Goal: Information Seeking & Learning: Learn about a topic

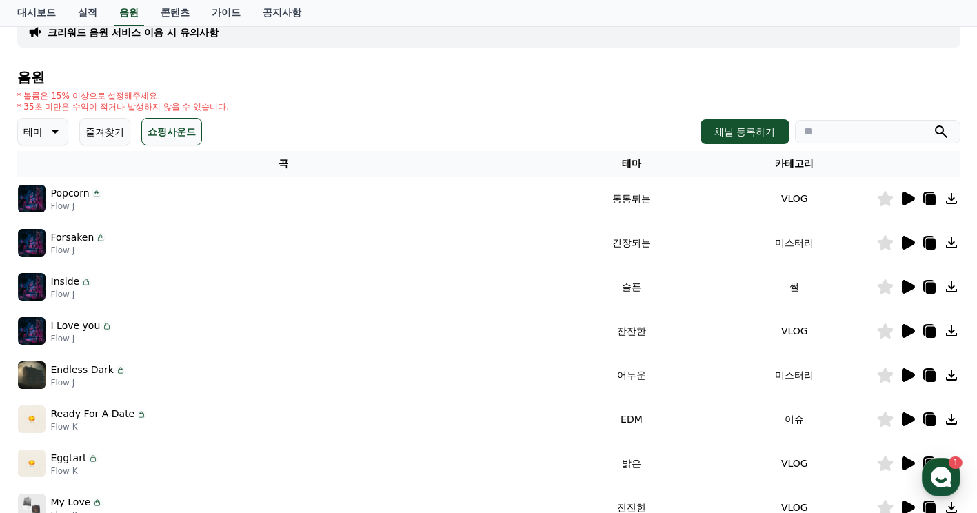
scroll to position [138, 0]
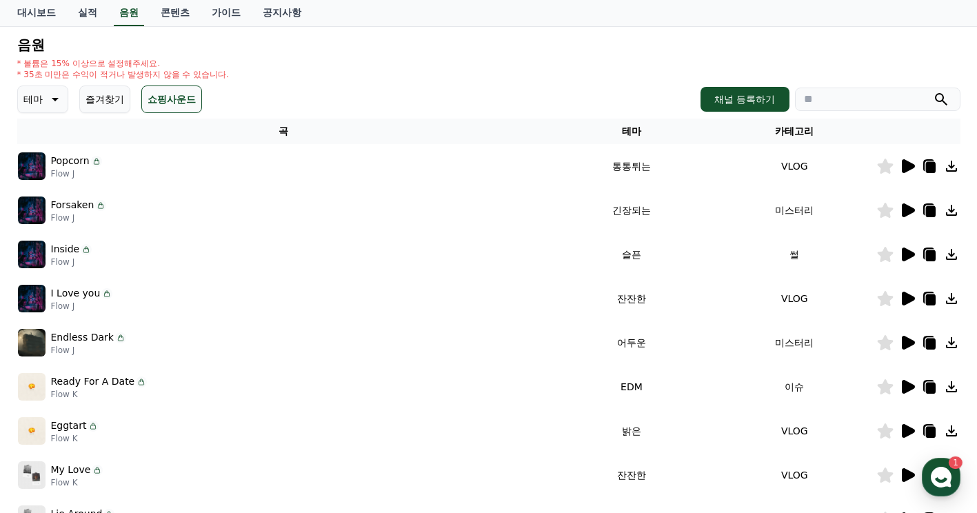
click at [906, 166] on icon at bounding box center [908, 166] width 13 height 14
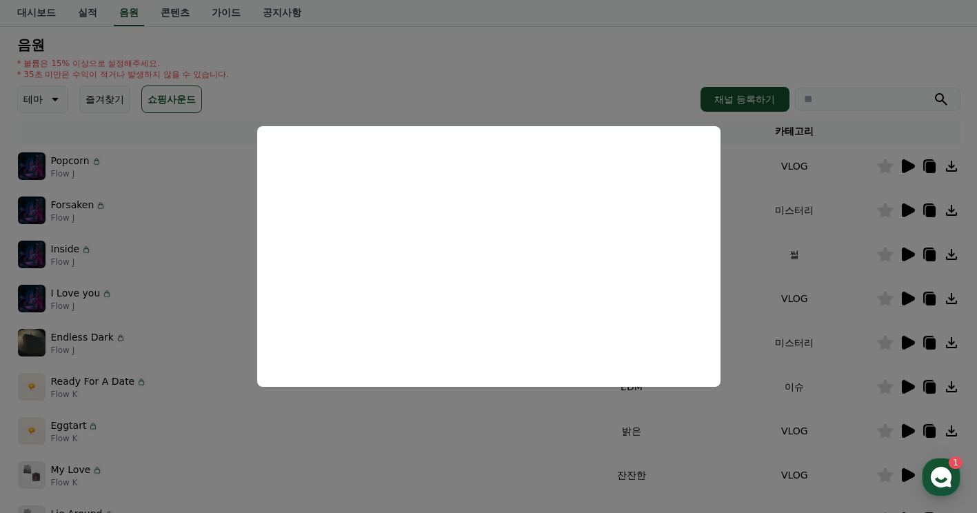
click at [905, 199] on button "close modal" at bounding box center [488, 256] width 977 height 513
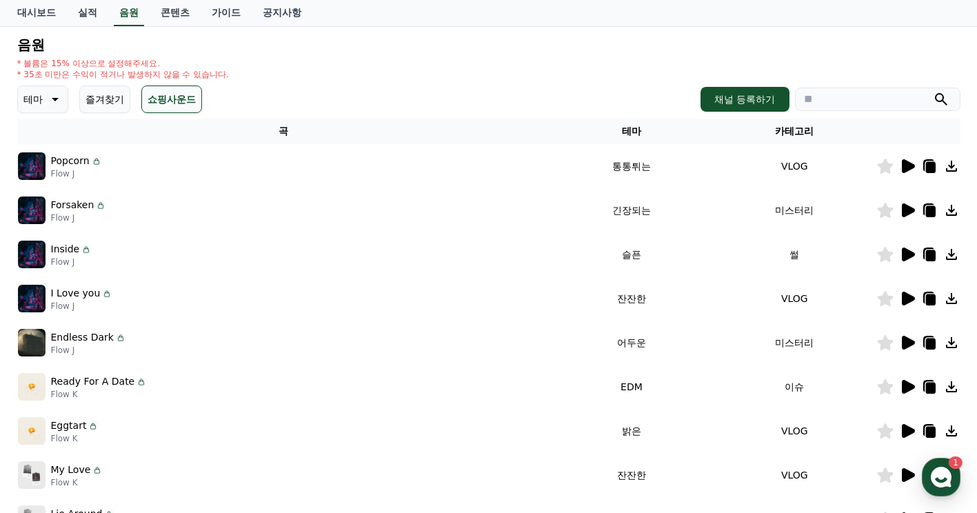
click at [907, 207] on icon at bounding box center [908, 210] width 13 height 14
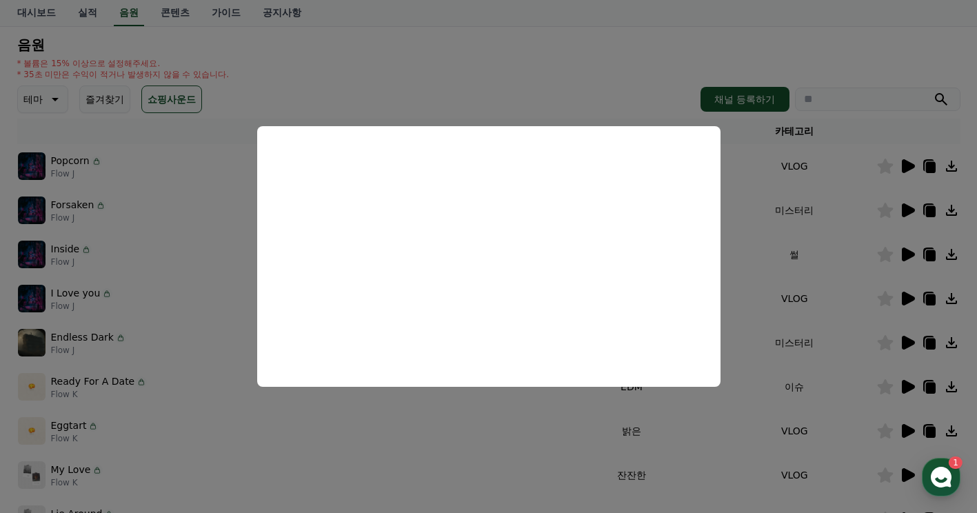
click at [896, 201] on button "close modal" at bounding box center [488, 256] width 977 height 513
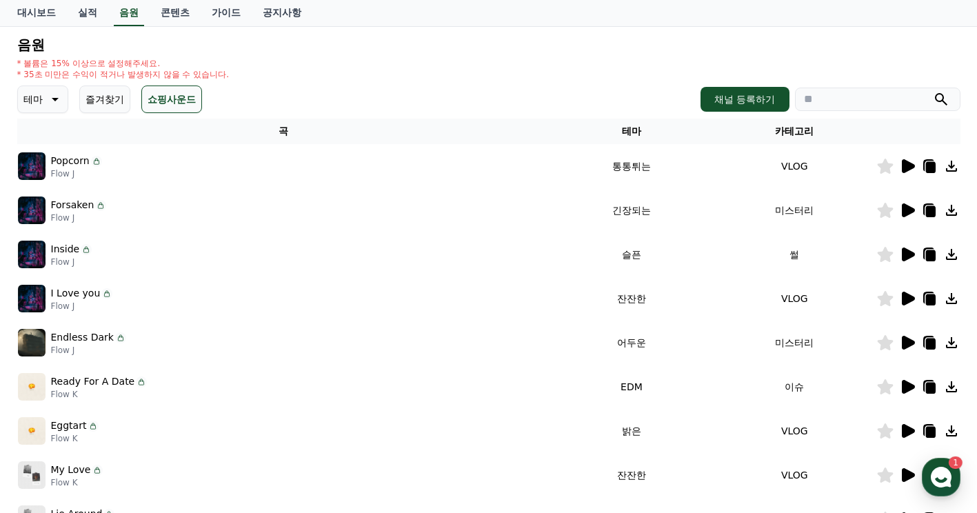
click at [907, 211] on icon at bounding box center [908, 210] width 13 height 14
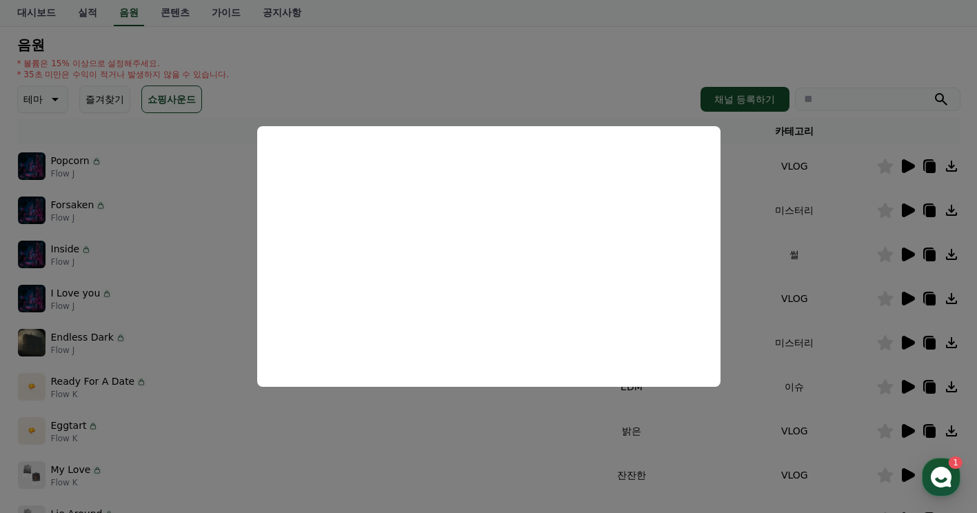
click at [906, 254] on button "close modal" at bounding box center [488, 256] width 977 height 513
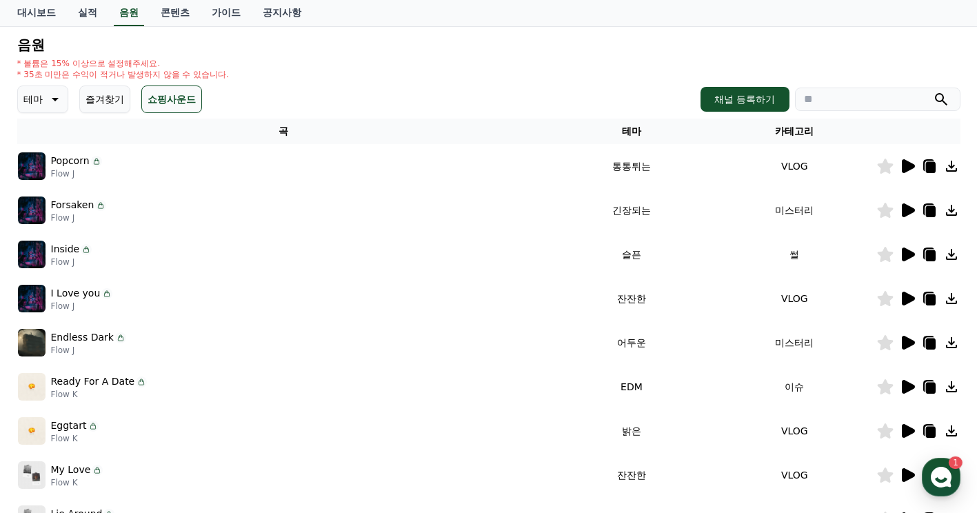
click at [906, 254] on icon at bounding box center [908, 255] width 13 height 14
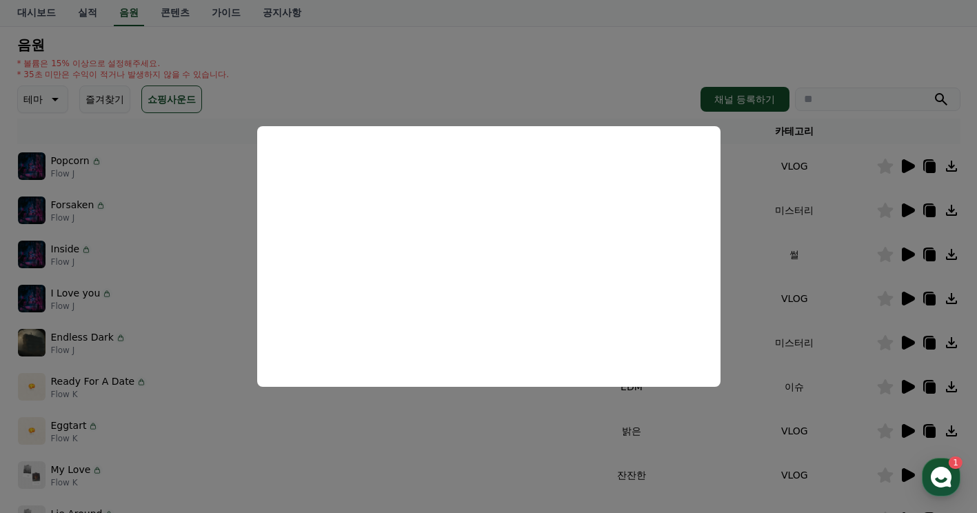
click at [928, 252] on button "close modal" at bounding box center [488, 256] width 977 height 513
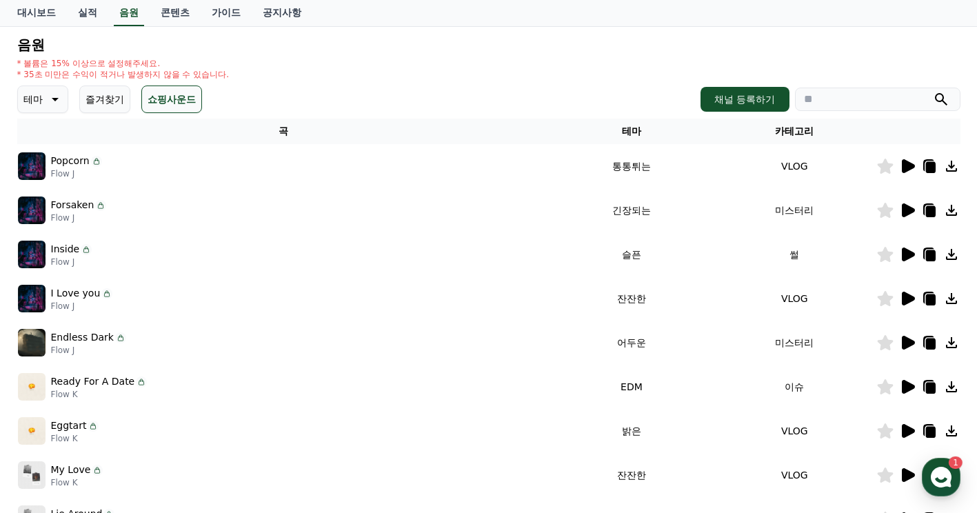
click at [928, 251] on icon at bounding box center [930, 255] width 10 height 11
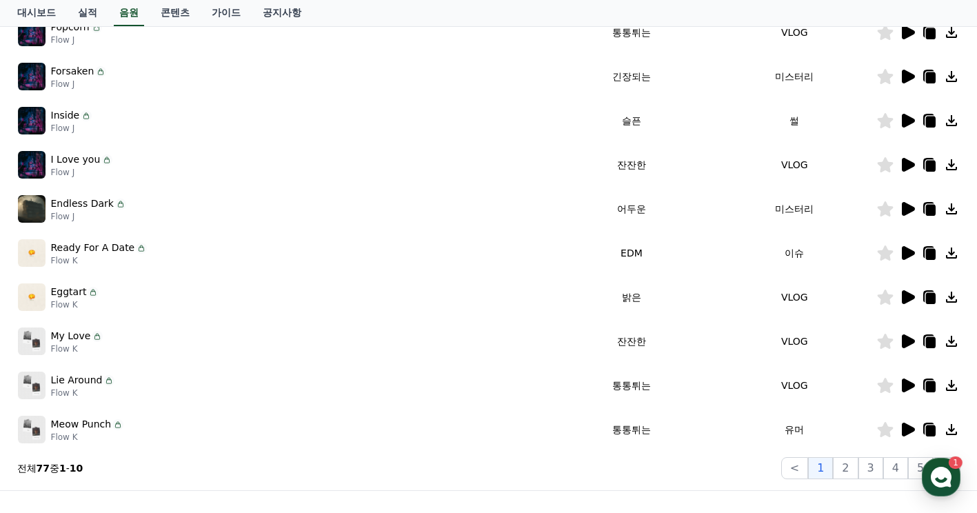
scroll to position [276, 0]
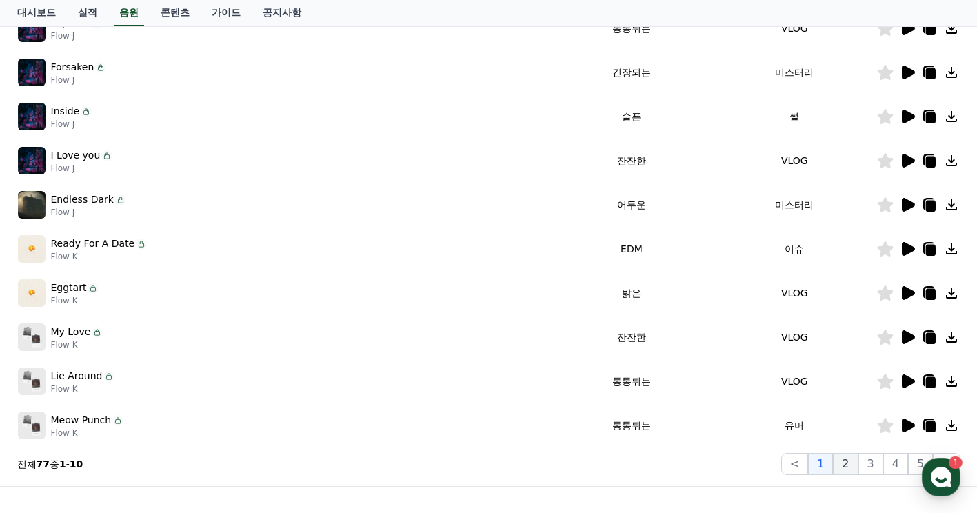
click at [853, 464] on button "2" at bounding box center [845, 464] width 25 height 22
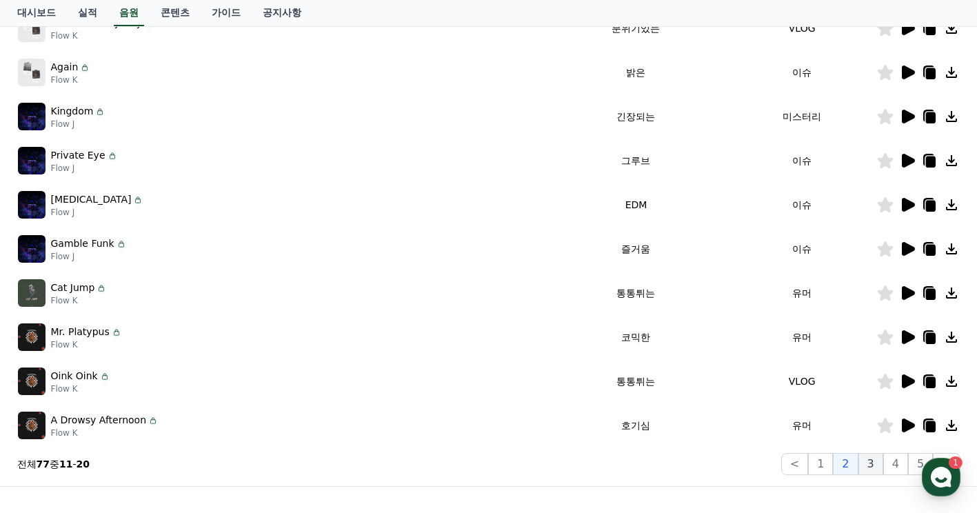
click at [881, 464] on button "3" at bounding box center [871, 464] width 25 height 22
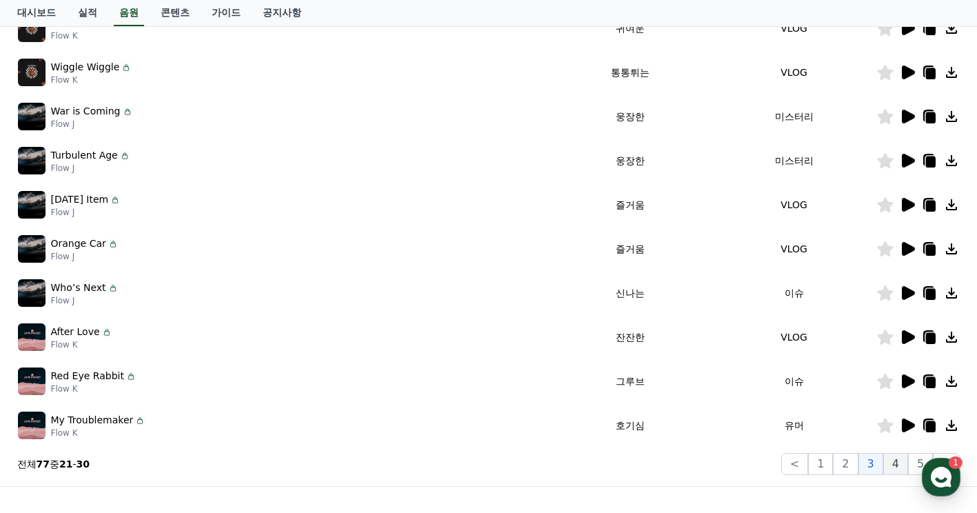
click at [892, 464] on button "4" at bounding box center [895, 464] width 25 height 22
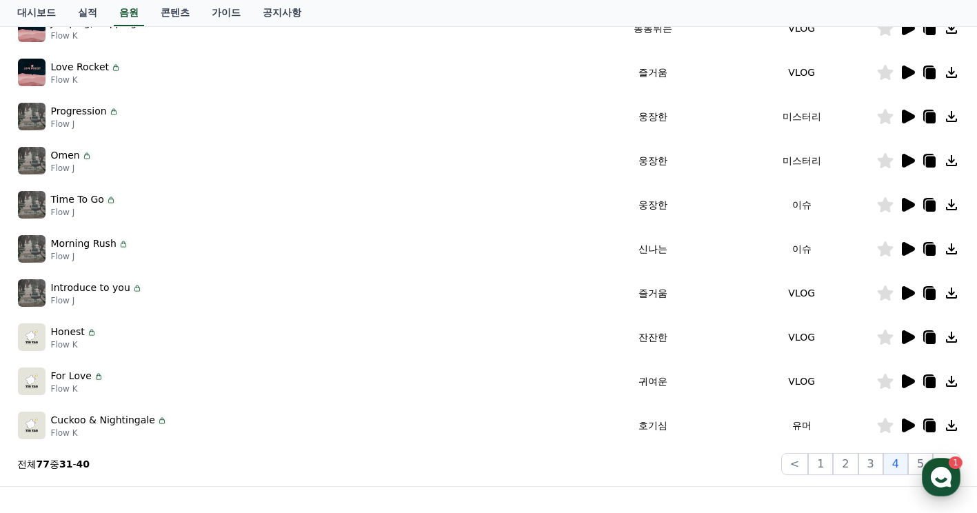
click at [956, 472] on div "button" at bounding box center [941, 477] width 39 height 39
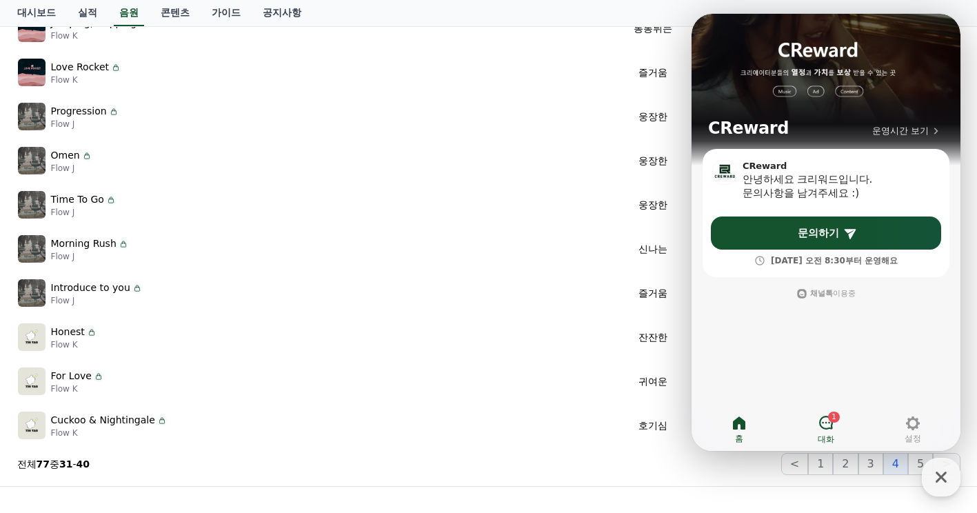
click at [827, 427] on icon at bounding box center [826, 422] width 17 height 17
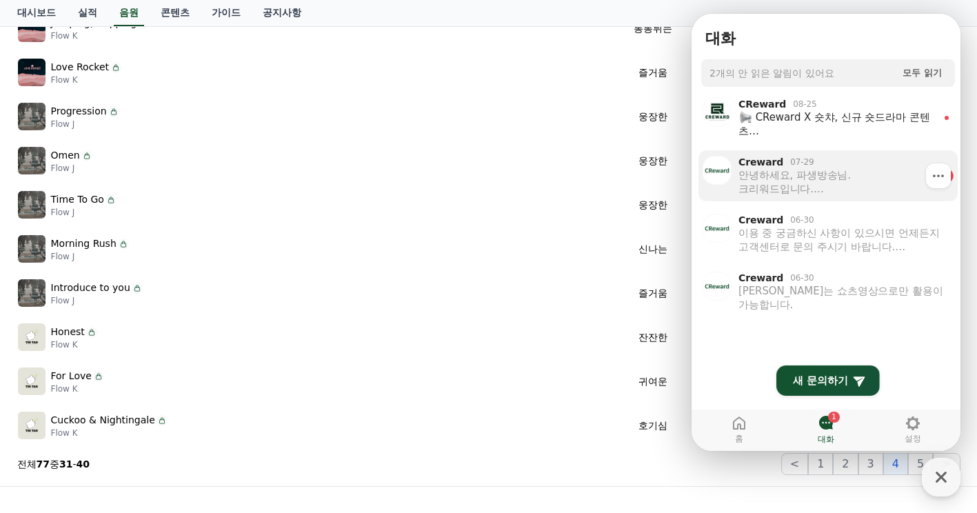
click at [780, 196] on link "Creward 07-29 안녕하세요, 파생방송님. 크리워드입니다. 이전에 VIP 추가 수익 설정을 도와드렸으나, 최근 크리워드 내에서의 활동이…" at bounding box center [828, 175] width 259 height 51
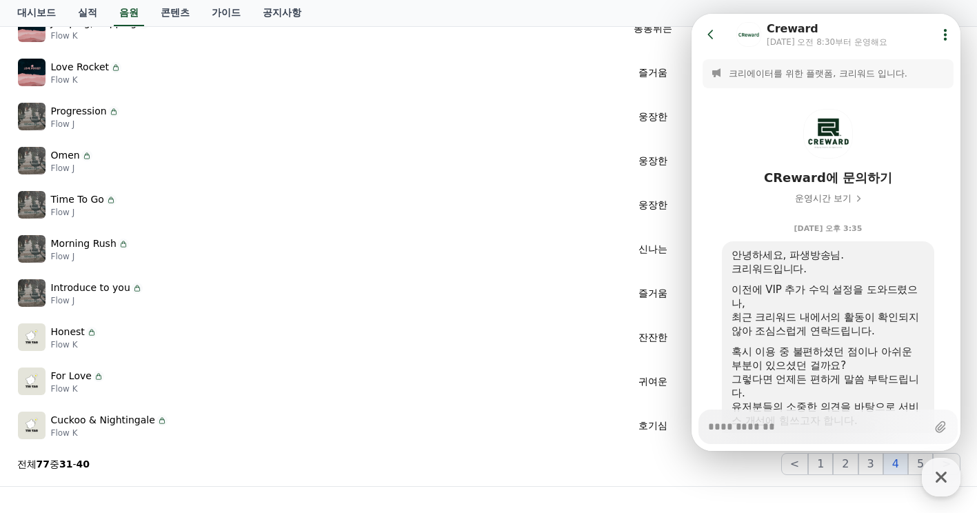
type textarea "*"
click at [503, 232] on td "Morning Rush Flow J" at bounding box center [298, 249] width 562 height 44
click at [713, 32] on icon at bounding box center [711, 35] width 14 height 14
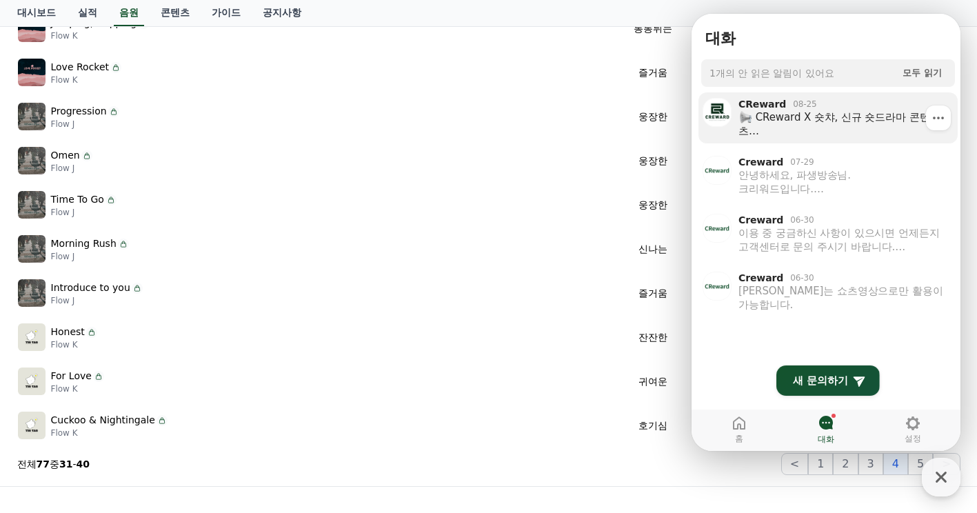
click at [835, 121] on div "CReward X 숏챠, 신규 숏드라마 콘텐츠 크리워드에서 새롭게 추가된 숏드라마를 저작권 걱정 없이 만나보세요! ⚠ 중요: 해당 콘텐츠는 채…" at bounding box center [837, 124] width 196 height 28
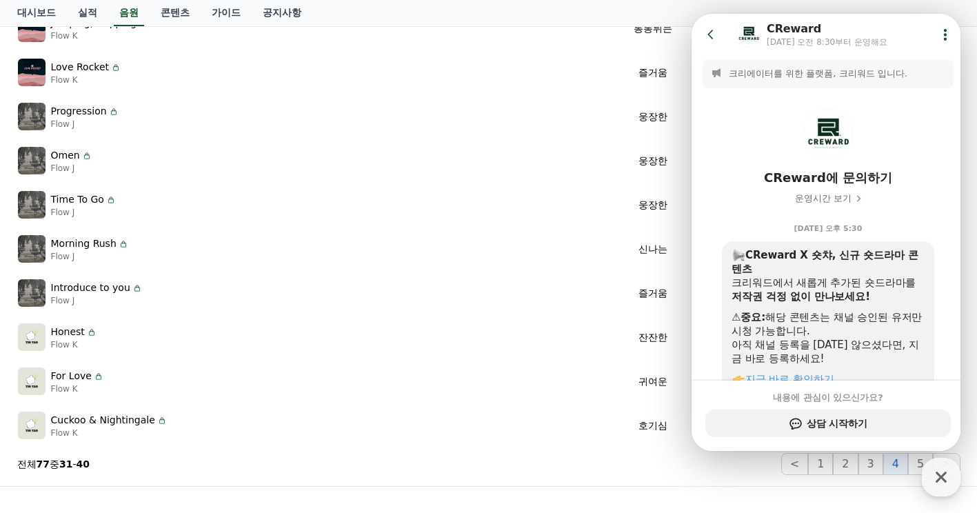
scroll to position [169, 0]
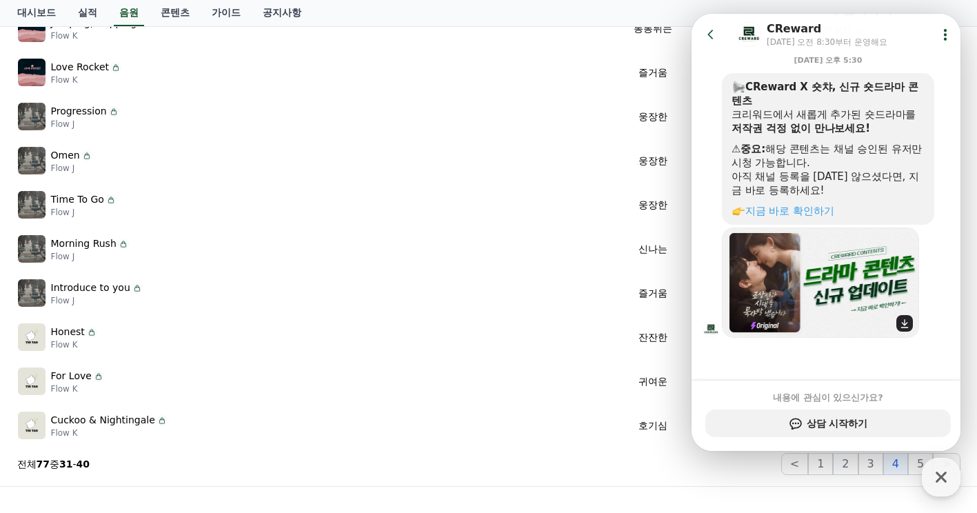
click at [761, 298] on img at bounding box center [821, 283] width 197 height 110
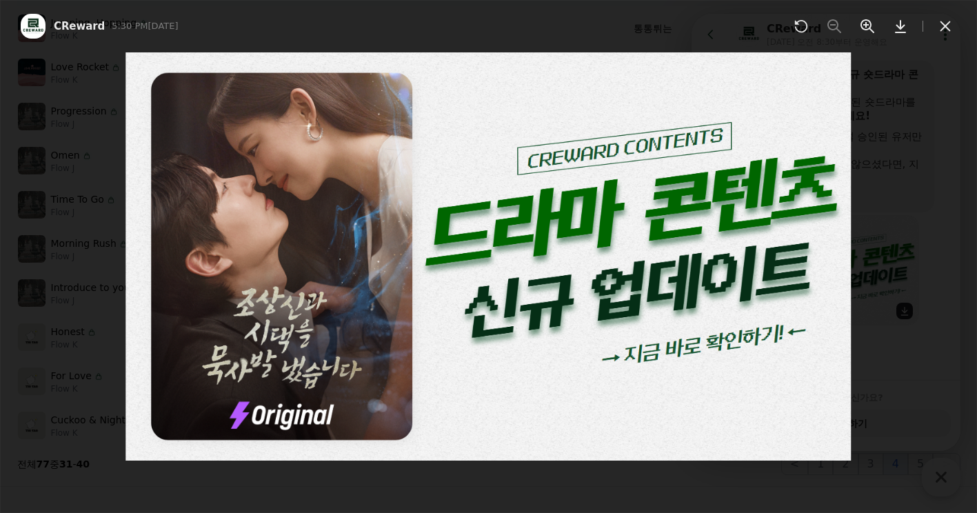
scroll to position [181, 0]
click at [945, 26] on icon at bounding box center [945, 26] width 17 height 17
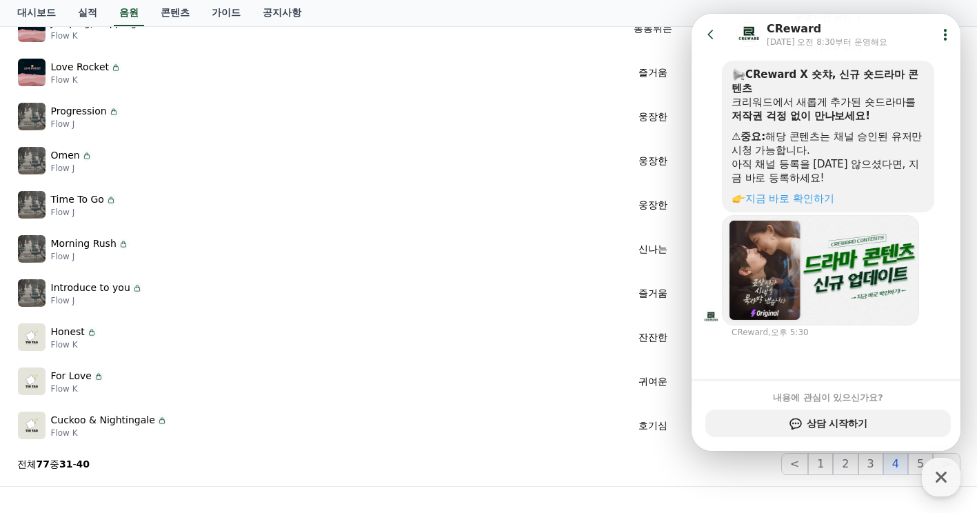
click at [712, 32] on icon at bounding box center [711, 35] width 14 height 14
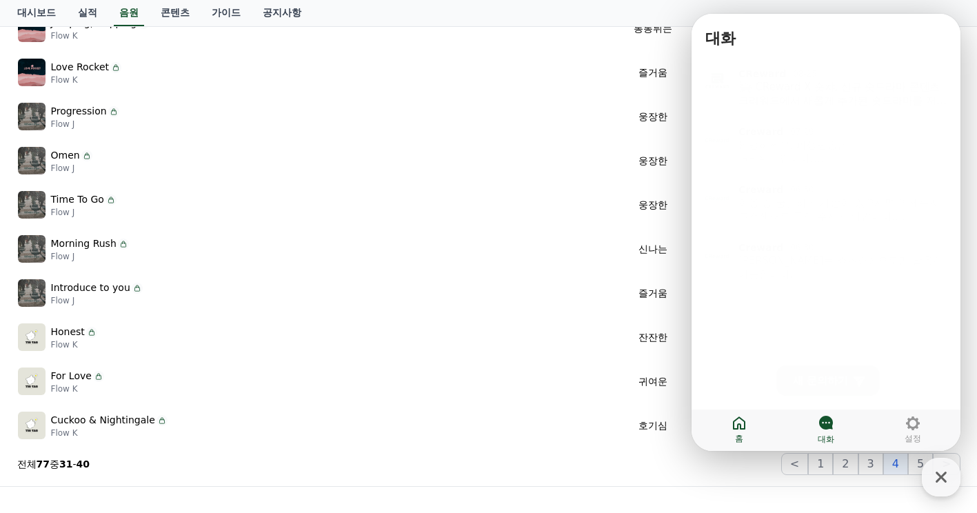
click at [739, 436] on span "홈" at bounding box center [739, 438] width 8 height 11
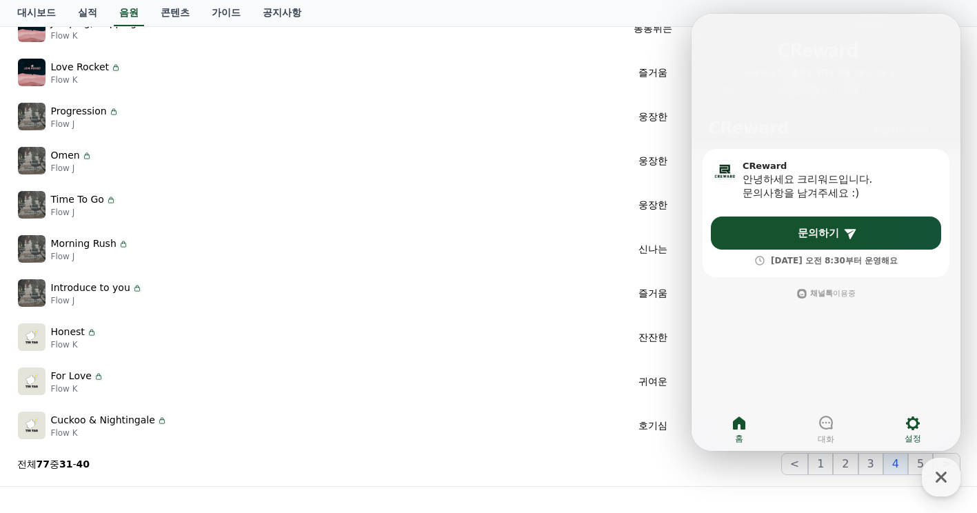
click at [923, 418] on link "설정" at bounding box center [913, 429] width 87 height 34
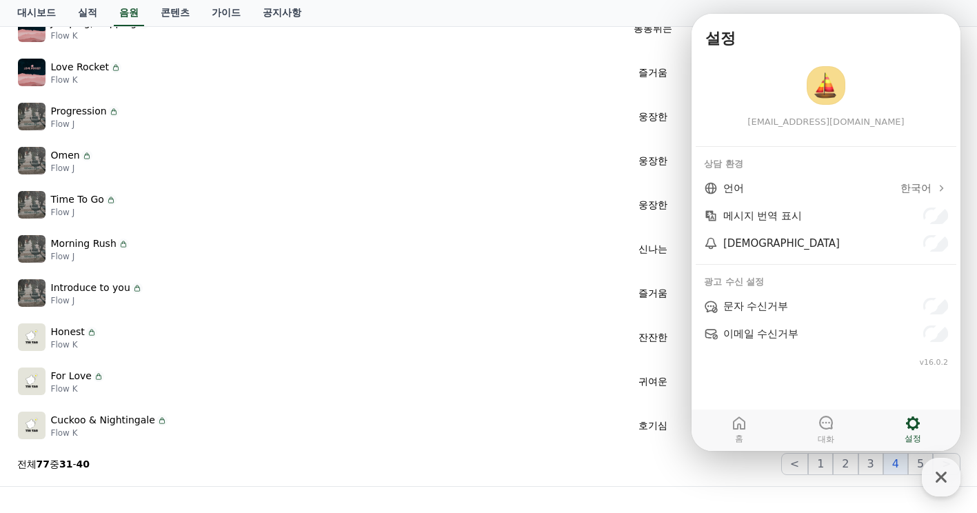
click at [920, 421] on icon at bounding box center [913, 423] width 17 height 17
click at [587, 444] on td "호기심" at bounding box center [653, 425] width 149 height 44
drag, startPoint x: 587, startPoint y: 444, endPoint x: 532, endPoint y: 442, distance: 54.5
click at [532, 442] on td "Cuckoo & Nightingale Flow K" at bounding box center [298, 425] width 562 height 44
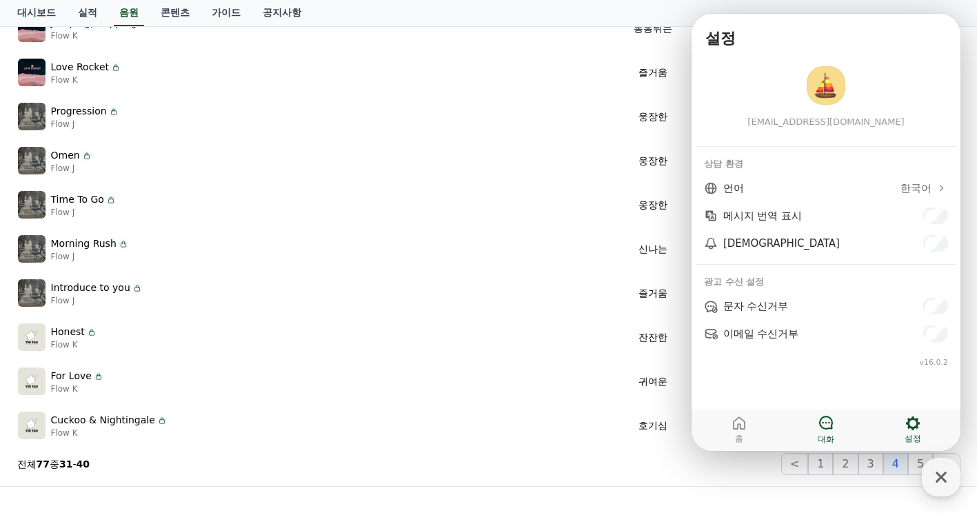
click at [839, 425] on link "대화" at bounding box center [826, 429] width 87 height 34
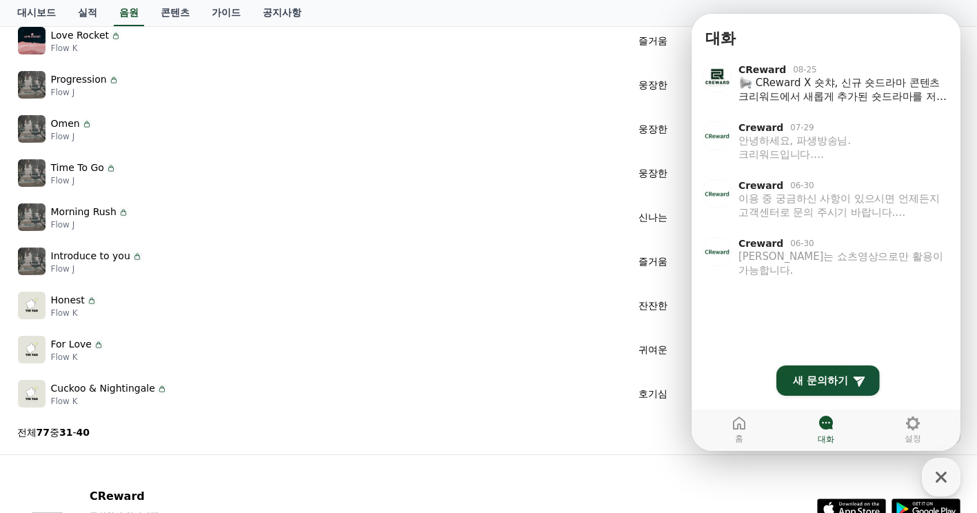
scroll to position [345, 0]
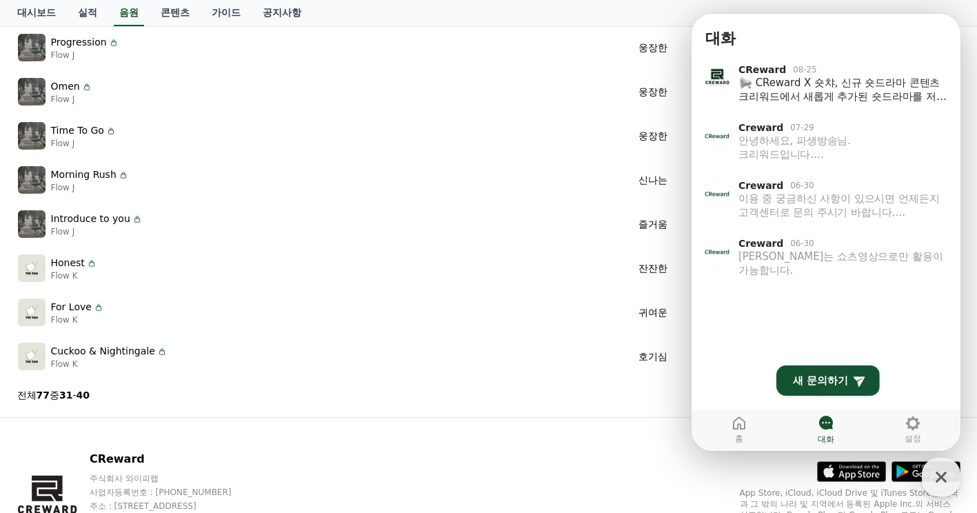
click at [647, 449] on div "CReward 주식회사 와이피랩 사업자등록번호 : 655-81-03655 주소 : 경기도 김포시 양촌읍 양곡로 495, 3층 305-비이16호…" at bounding box center [488, 503] width 965 height 171
drag, startPoint x: 645, startPoint y: 449, endPoint x: 653, endPoint y: 430, distance: 20.1
click at [645, 449] on div "CReward 주식회사 와이피랩 사업자등록번호 : 655-81-03655 주소 : 경기도 김포시 양촌읍 양곡로 495, 3층 305-비이16호…" at bounding box center [488, 503] width 965 height 171
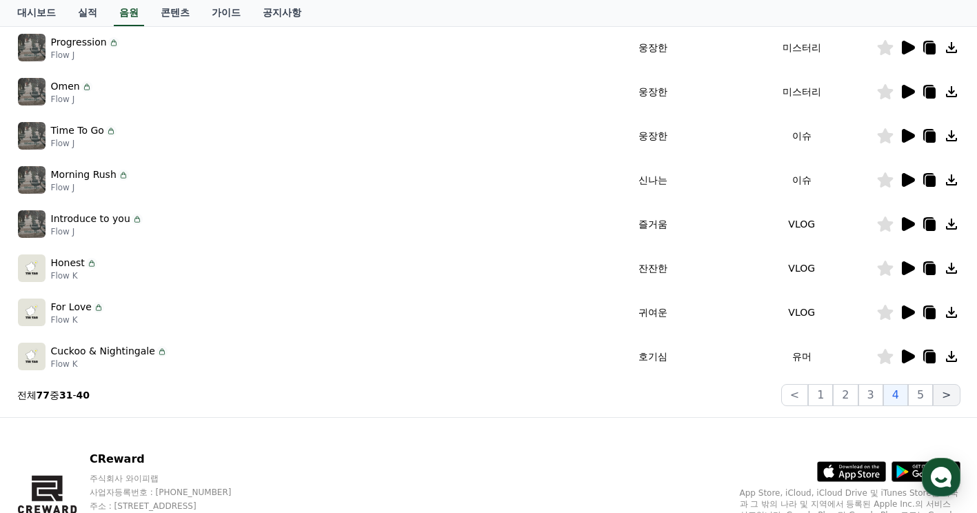
drag, startPoint x: 940, startPoint y: 481, endPoint x: 948, endPoint y: 403, distance: 78.4
click at [948, 403] on body "CReward 45 홈 음원 마이페이지 대시보드 실적 음원 콘텐츠 가이드 공지사항 크리워드 음원 서비스 이용 시 유의사항 음원 * 볼륨은 15…" at bounding box center [488, 122] width 977 height 934
drag, startPoint x: 941, startPoint y: 469, endPoint x: 943, endPoint y: 519, distance: 50.4
click at [943, 512] on html "CReward 45 홈 음원 마이페이지 대시보드 실적 음원 콘텐츠 가이드 공지사항 크리워드 음원 서비스 이용 시 유의사항 음원 * 볼륨은 15…" at bounding box center [488, 122] width 977 height 934
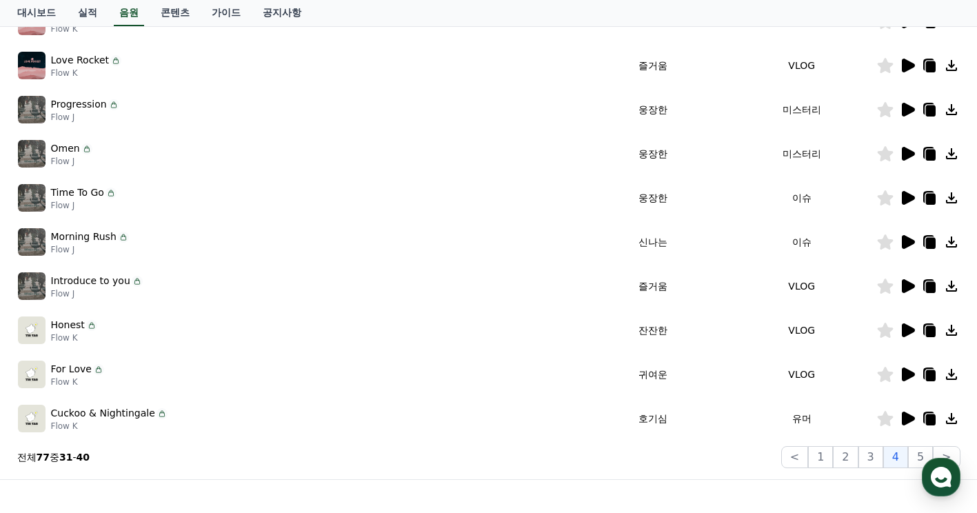
scroll to position [421, 0]
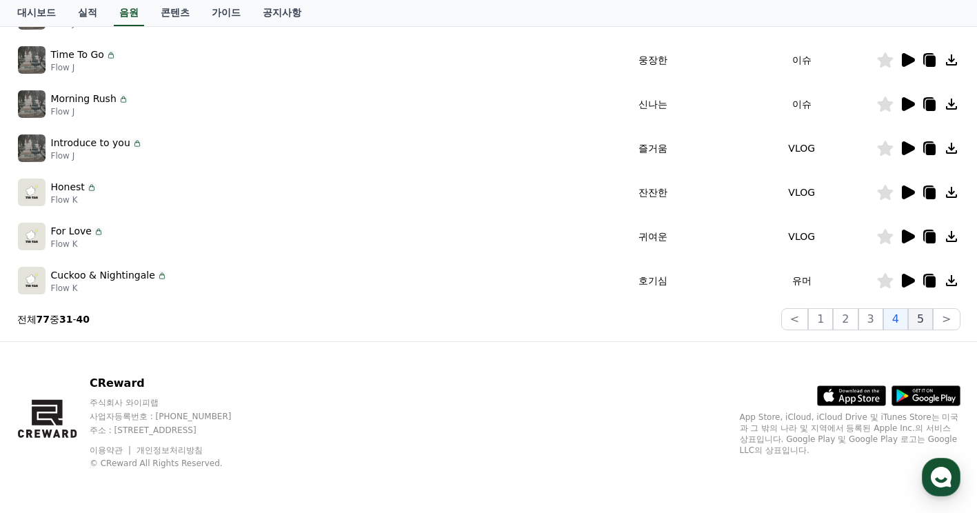
click at [920, 313] on button "5" at bounding box center [920, 319] width 25 height 22
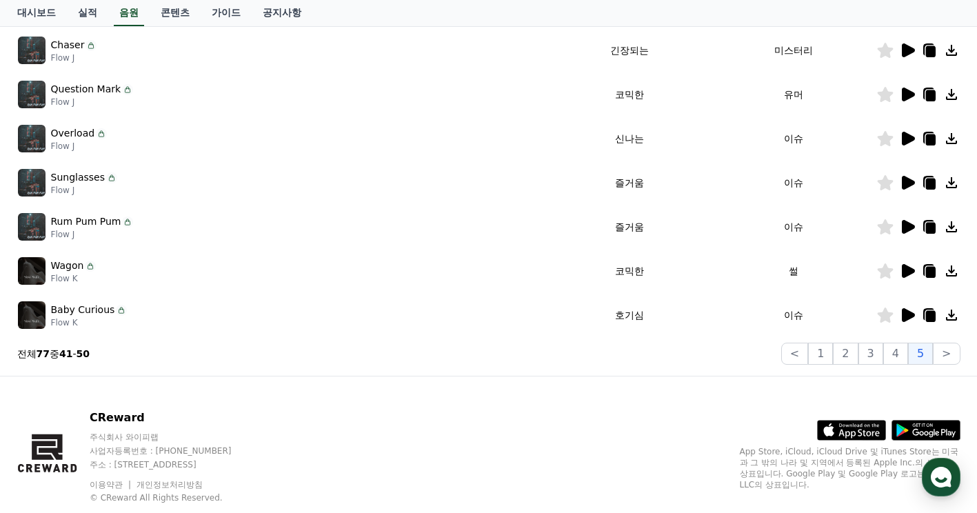
scroll to position [421, 0]
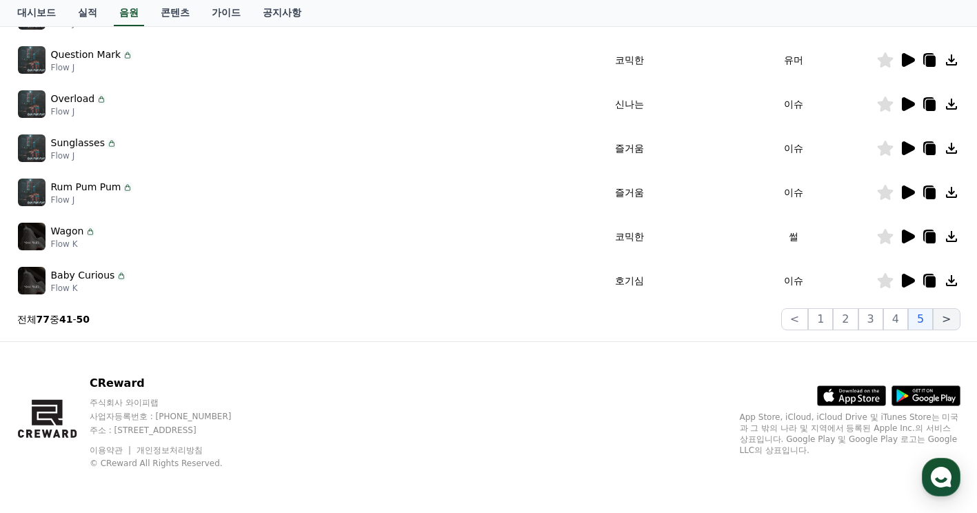
click at [952, 314] on button ">" at bounding box center [946, 319] width 27 height 22
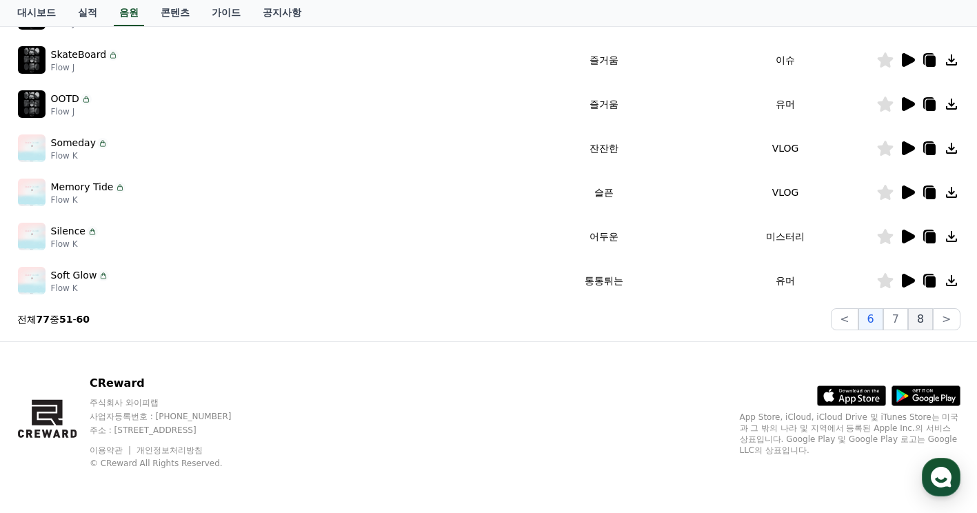
click at [929, 317] on button "8" at bounding box center [920, 319] width 25 height 22
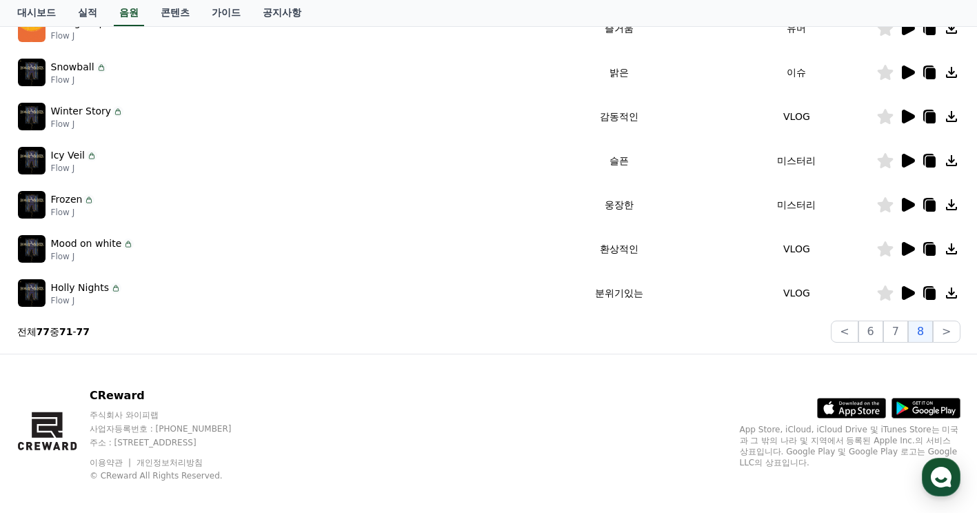
scroll to position [288, 0]
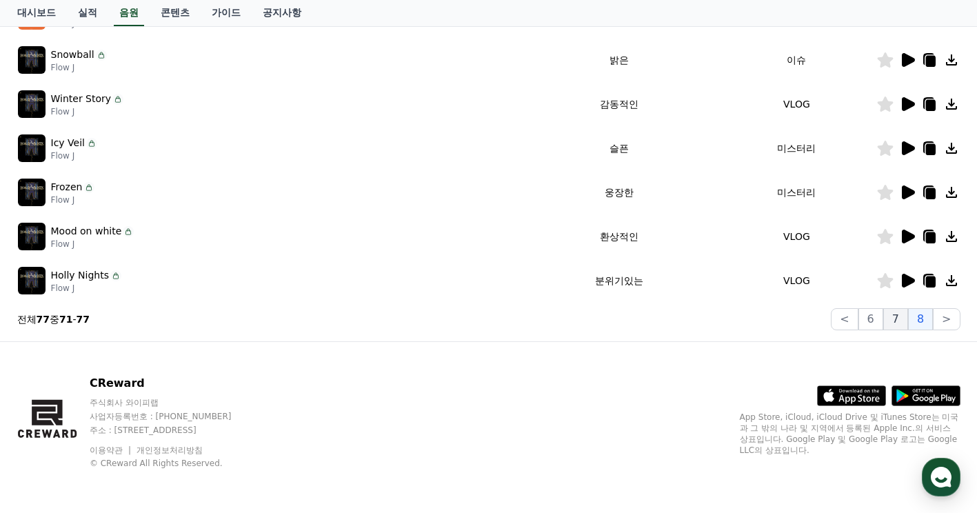
click at [903, 320] on button "7" at bounding box center [895, 319] width 25 height 22
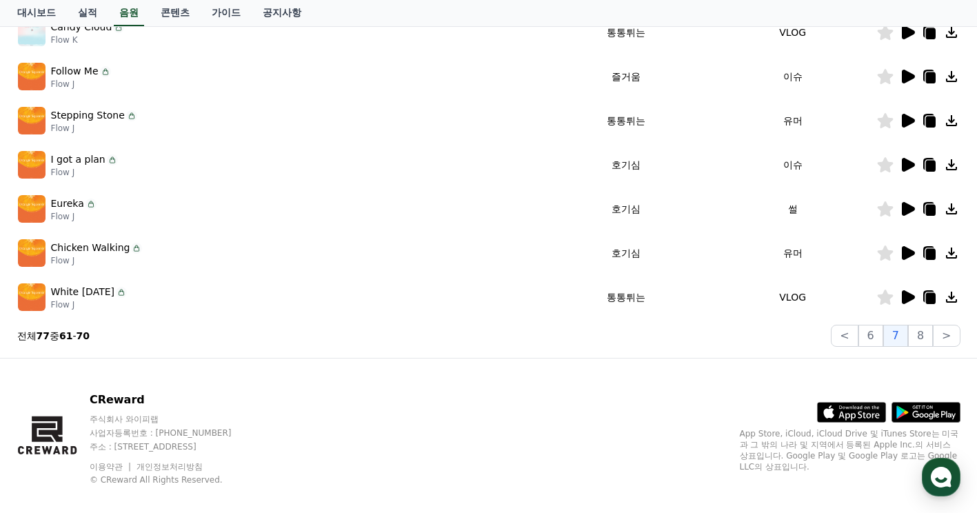
scroll to position [421, 0]
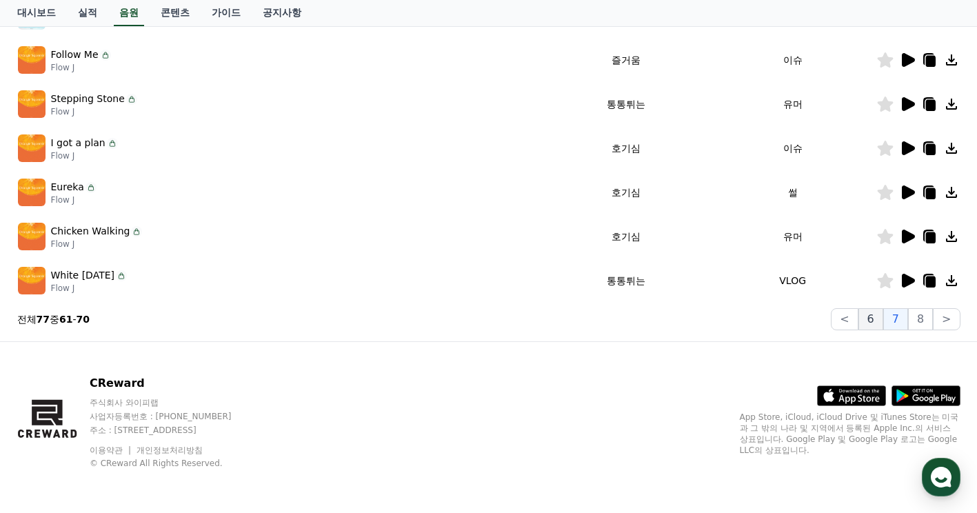
click at [882, 323] on button "6" at bounding box center [871, 319] width 25 height 22
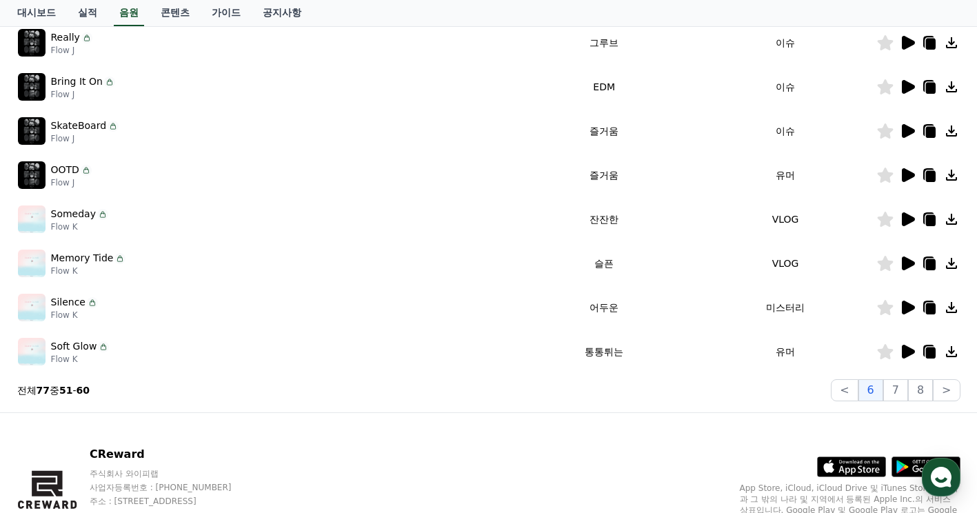
scroll to position [352, 0]
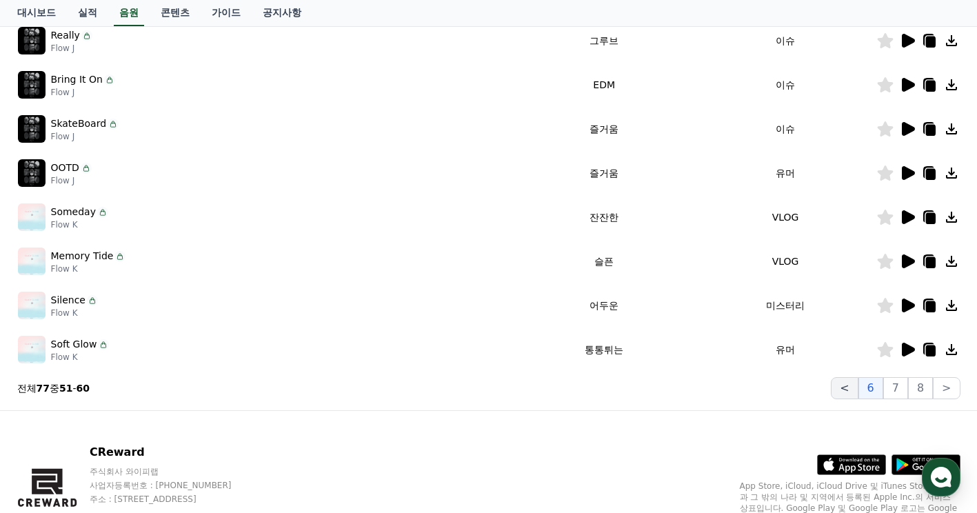
click at [854, 390] on button "<" at bounding box center [844, 388] width 27 height 22
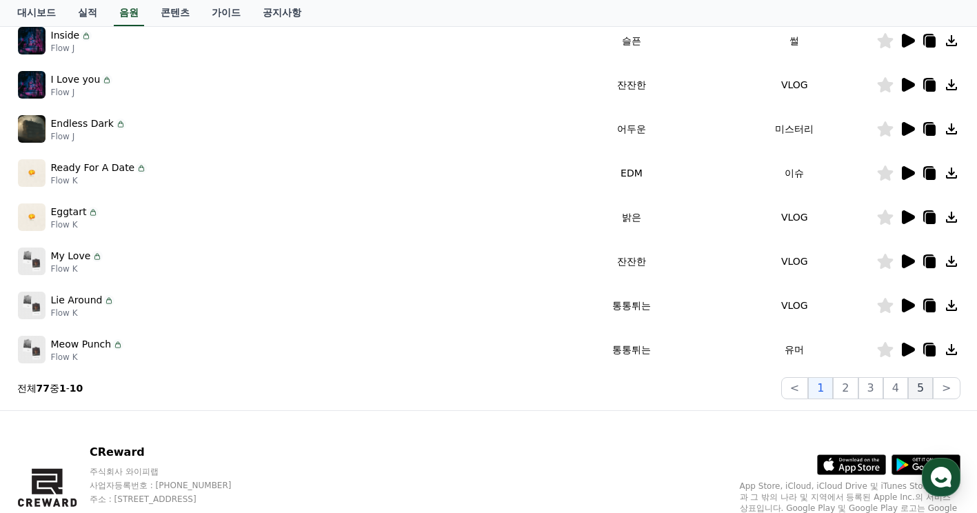
click at [926, 387] on button "5" at bounding box center [920, 388] width 25 height 22
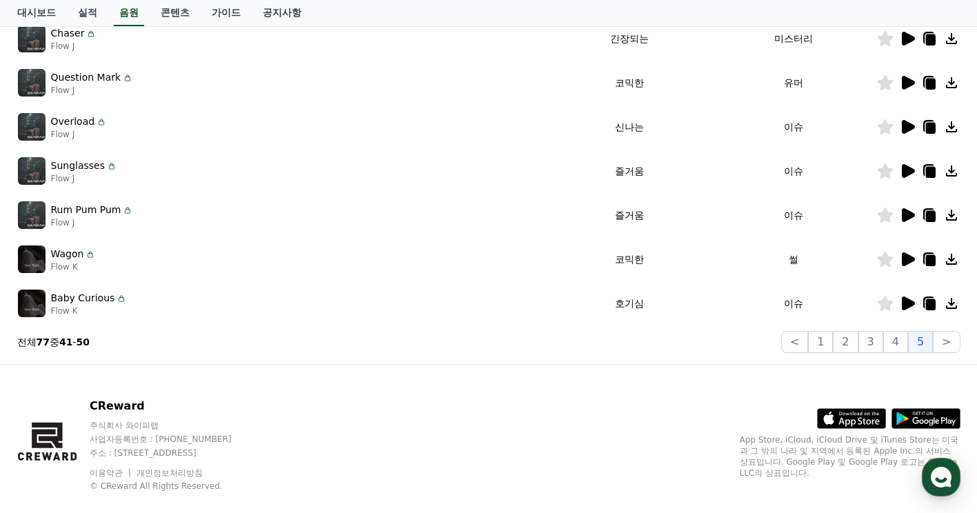
scroll to position [421, 0]
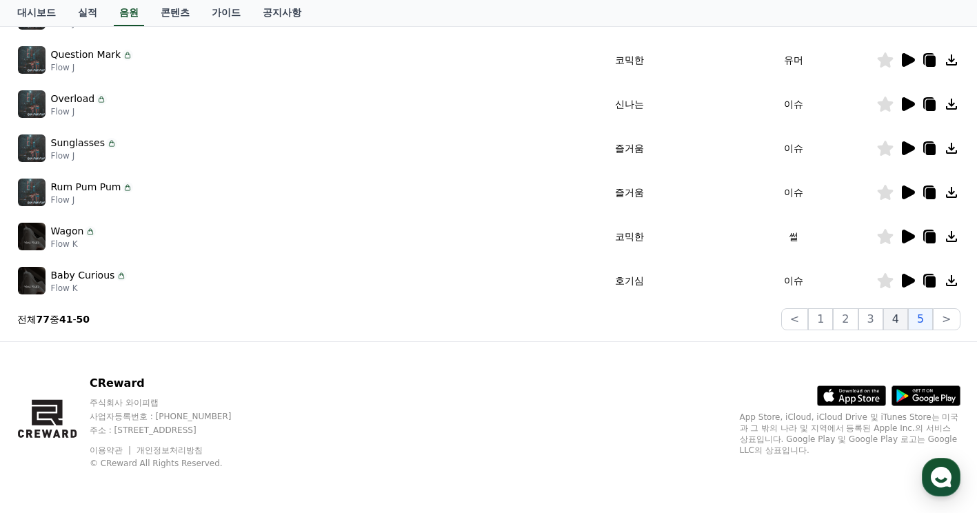
click at [897, 321] on button "4" at bounding box center [895, 319] width 25 height 22
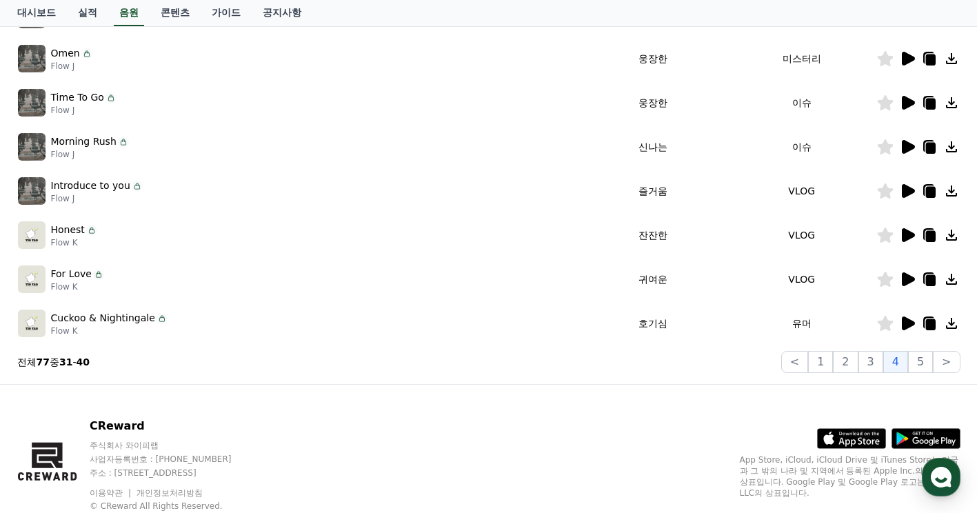
scroll to position [421, 0]
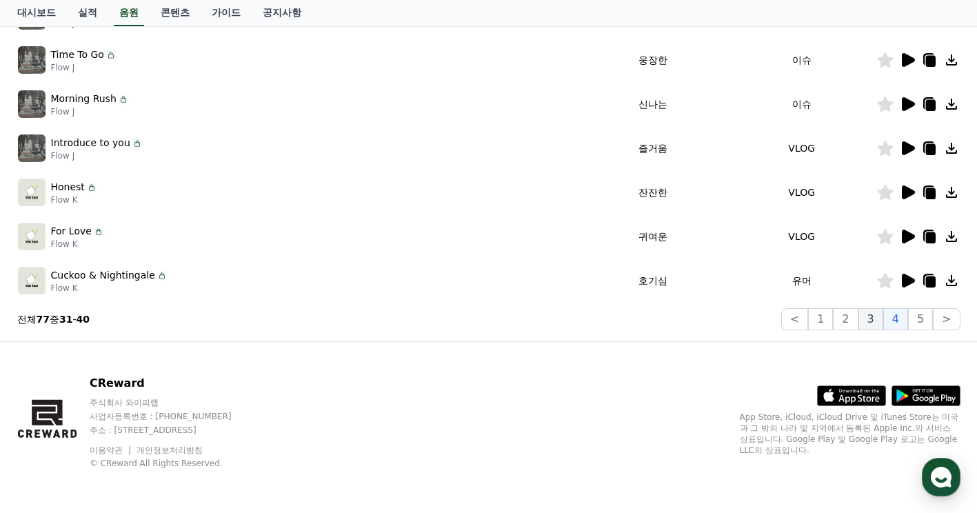
click at [881, 323] on button "3" at bounding box center [871, 319] width 25 height 22
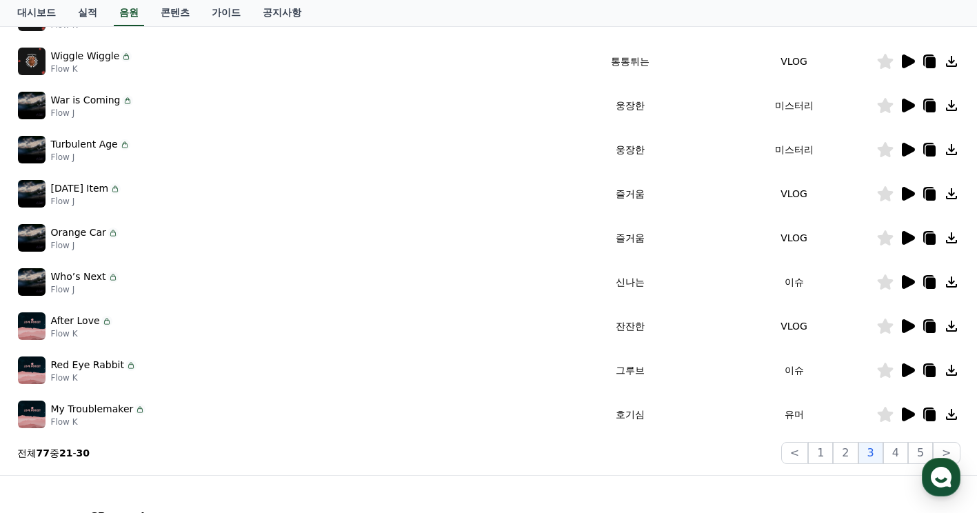
scroll to position [352, 0]
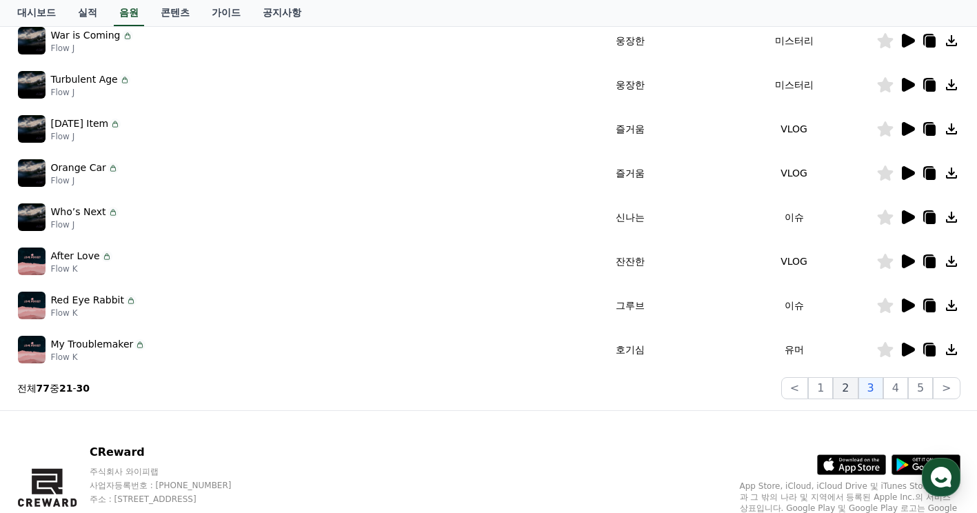
click at [852, 390] on button "2" at bounding box center [845, 388] width 25 height 22
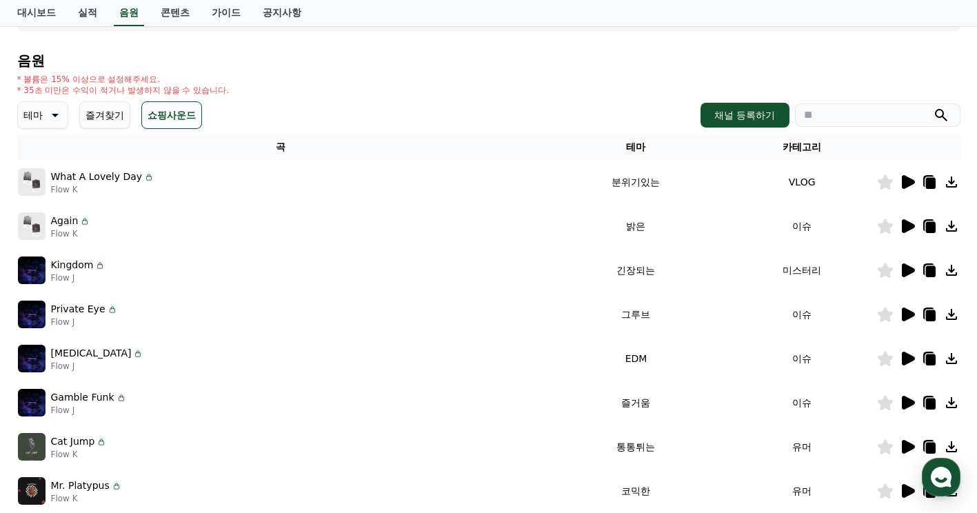
scroll to position [76, 0]
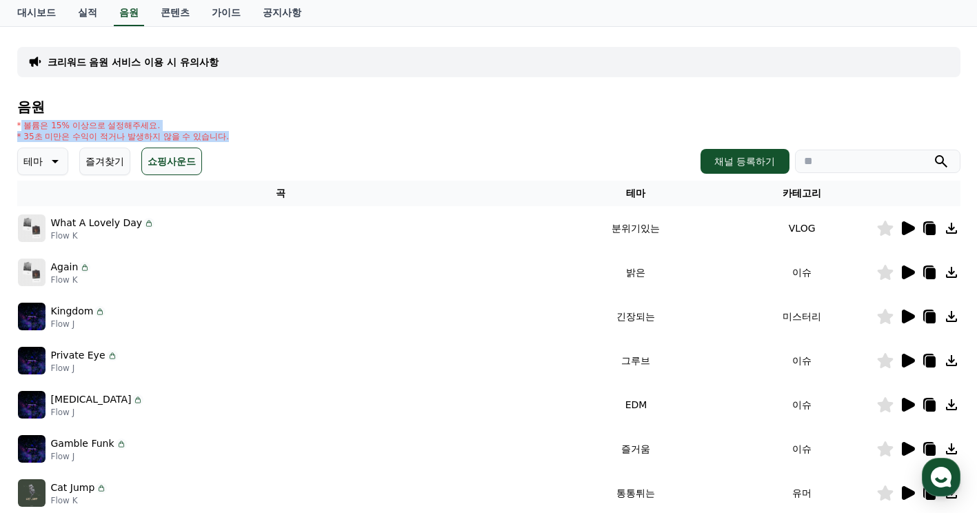
drag, startPoint x: 21, startPoint y: 128, endPoint x: 262, endPoint y: 140, distance: 241.0
click at [262, 140] on div "* 볼륨은 15% 이상으로 설정해주세요. * 35초 미만은 수익이 적거나 발생하지 않을 수 있습니다." at bounding box center [488, 131] width 943 height 22
drag, startPoint x: 262, startPoint y: 140, endPoint x: 450, endPoint y: 135, distance: 188.3
click at [450, 135] on div "* 볼륨은 15% 이상으로 설정해주세요. * 35초 미만은 수익이 적거나 발생하지 않을 수 있습니다." at bounding box center [488, 131] width 943 height 22
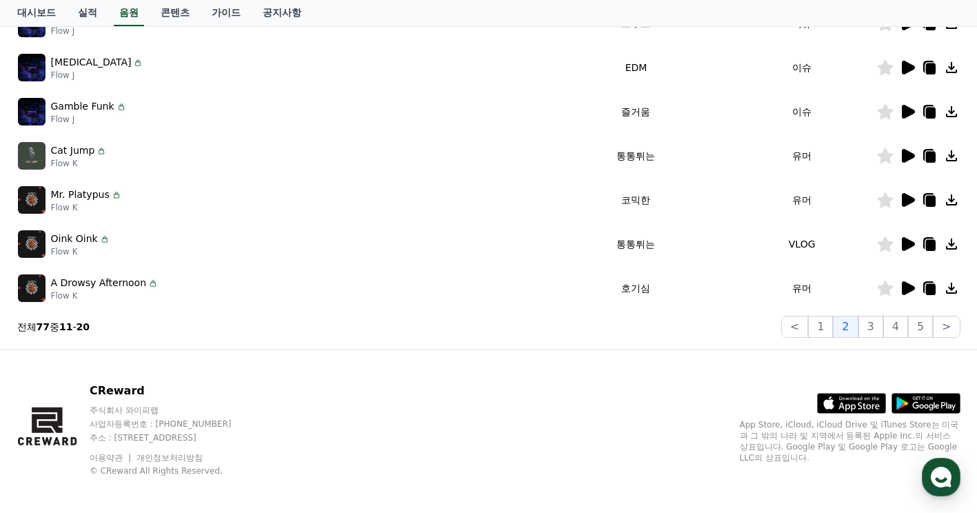
scroll to position [421, 0]
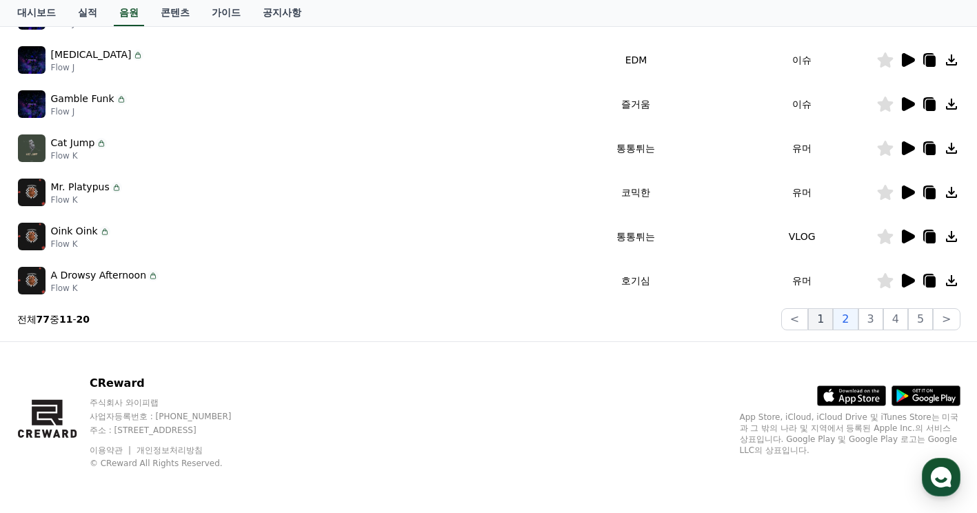
click at [820, 325] on button "1" at bounding box center [820, 319] width 25 height 22
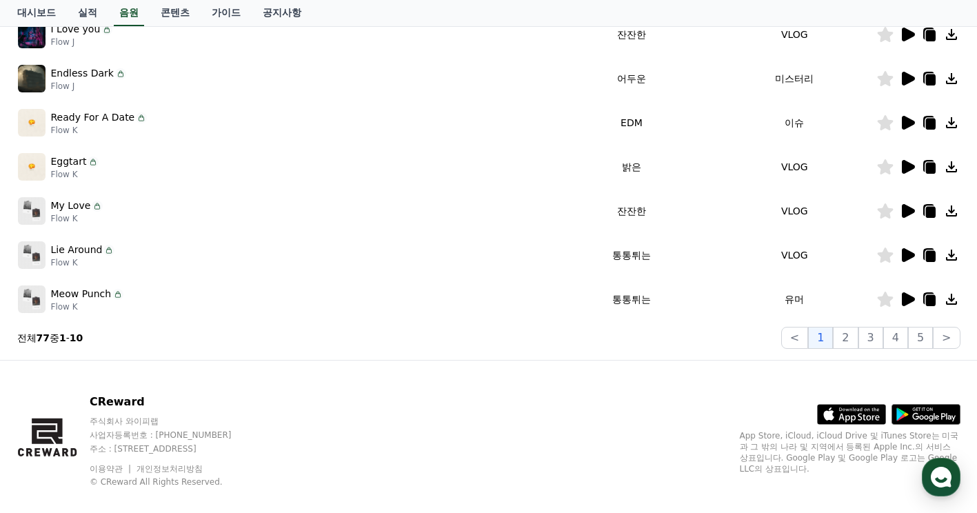
scroll to position [421, 0]
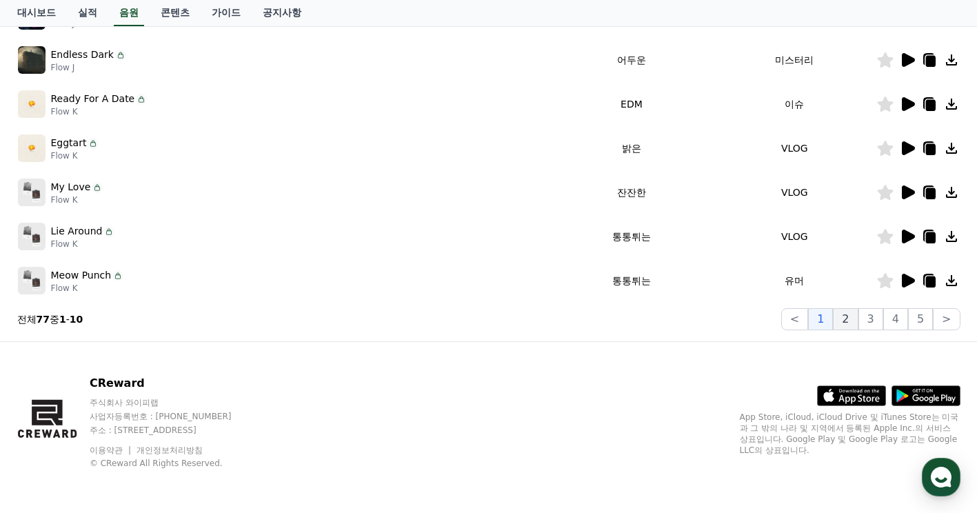
click at [848, 316] on button "2" at bounding box center [845, 319] width 25 height 22
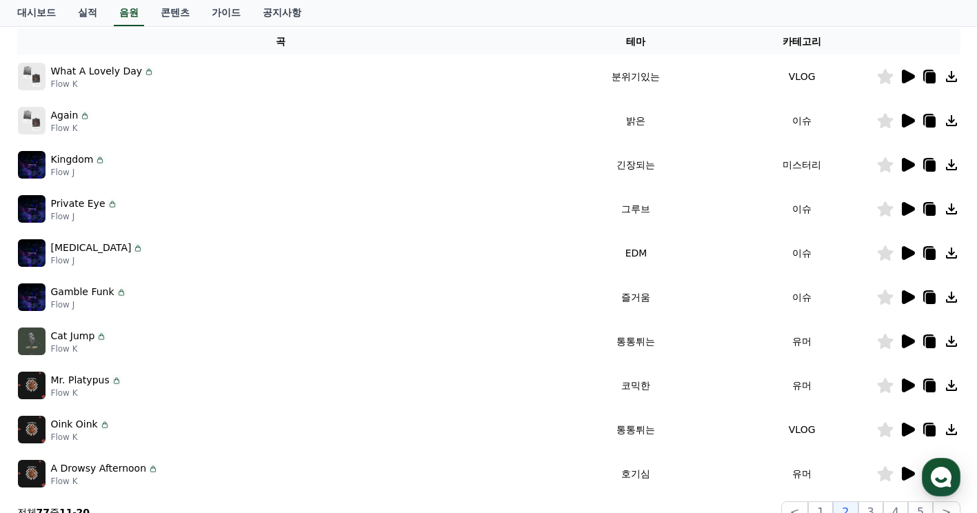
scroll to position [214, 0]
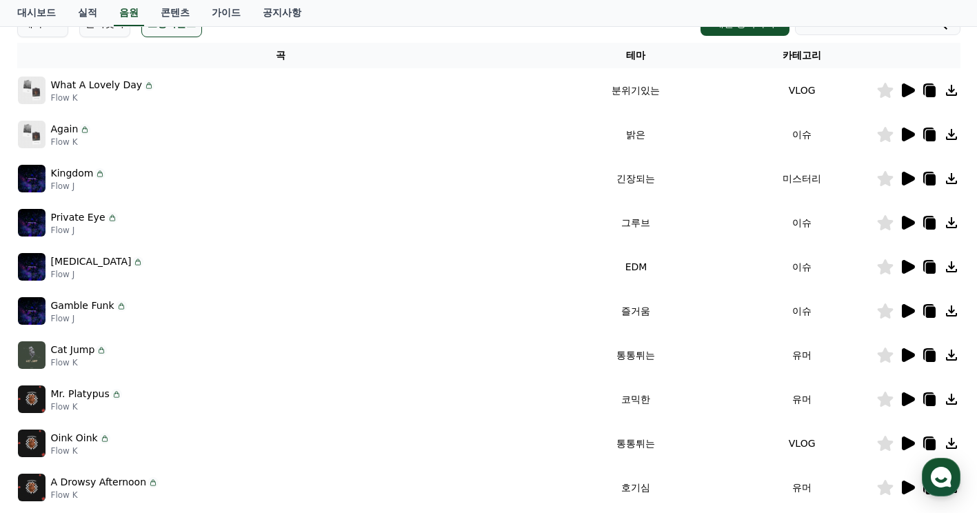
click at [38, 174] on img at bounding box center [32, 179] width 28 height 28
click at [905, 178] on icon at bounding box center [908, 179] width 13 height 14
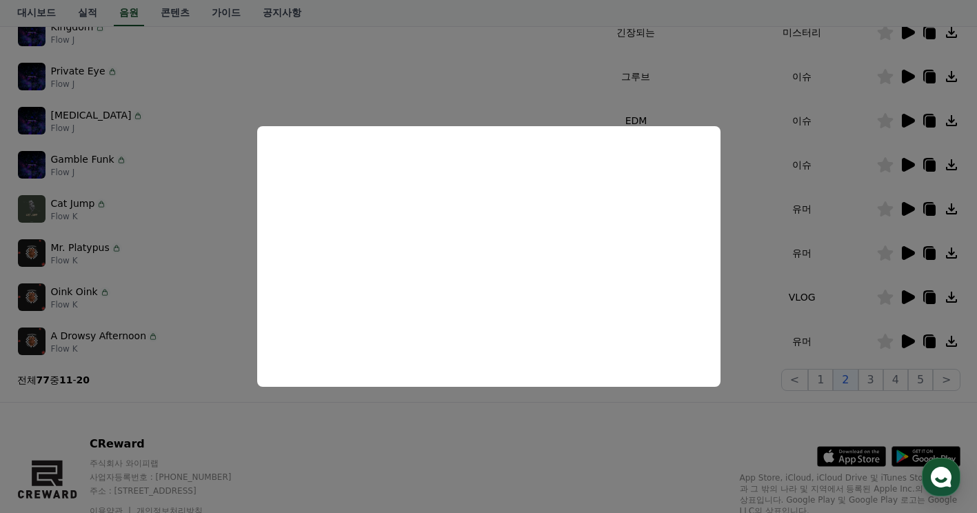
scroll to position [421, 0]
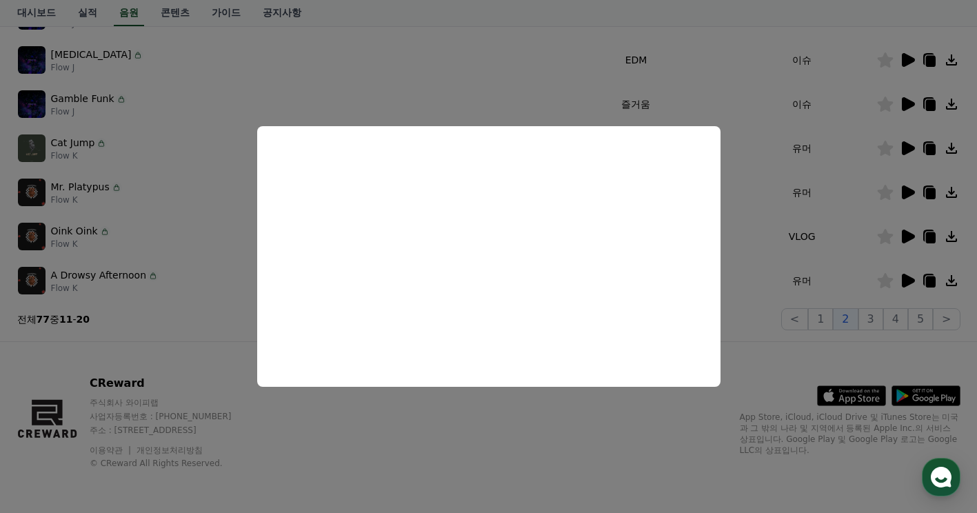
click at [832, 319] on button "close modal" at bounding box center [488, 256] width 977 height 513
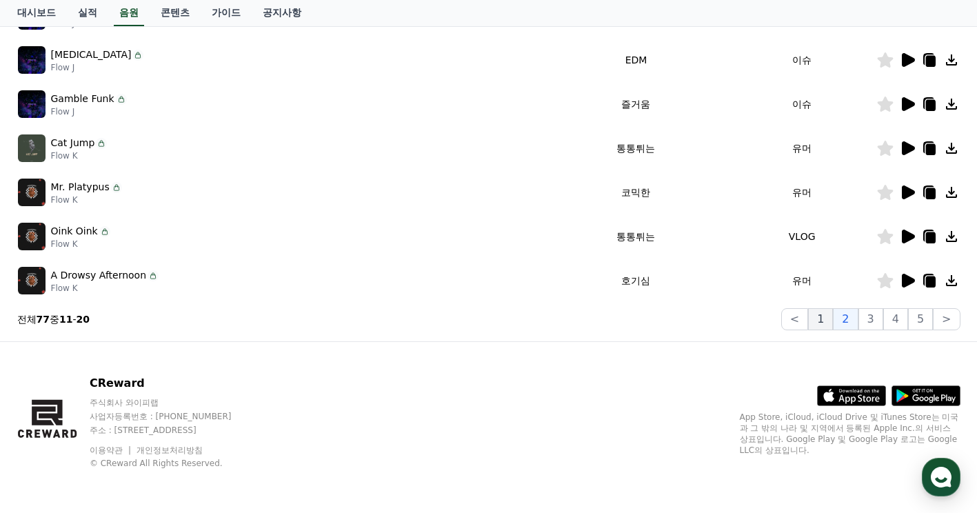
click at [832, 318] on button "1" at bounding box center [820, 319] width 25 height 22
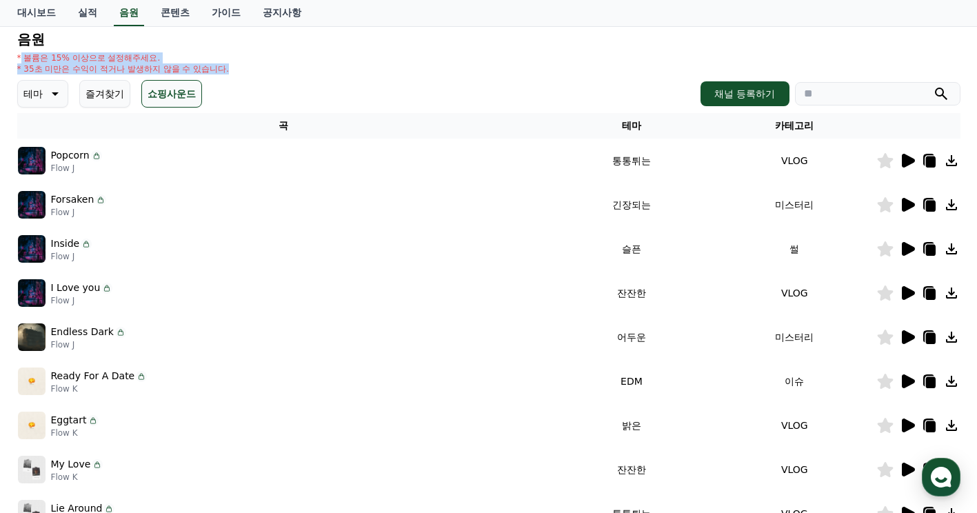
scroll to position [76, 0]
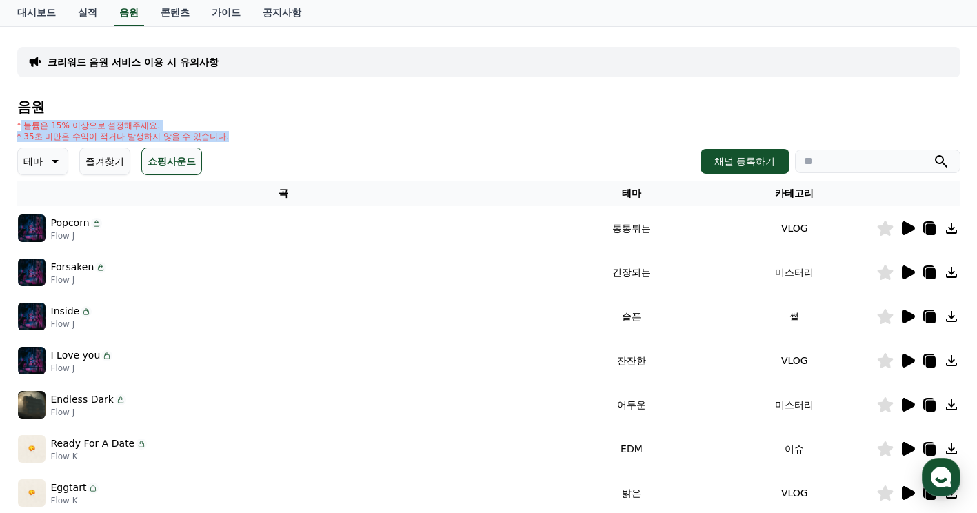
click at [908, 361] on icon at bounding box center [908, 361] width 13 height 14
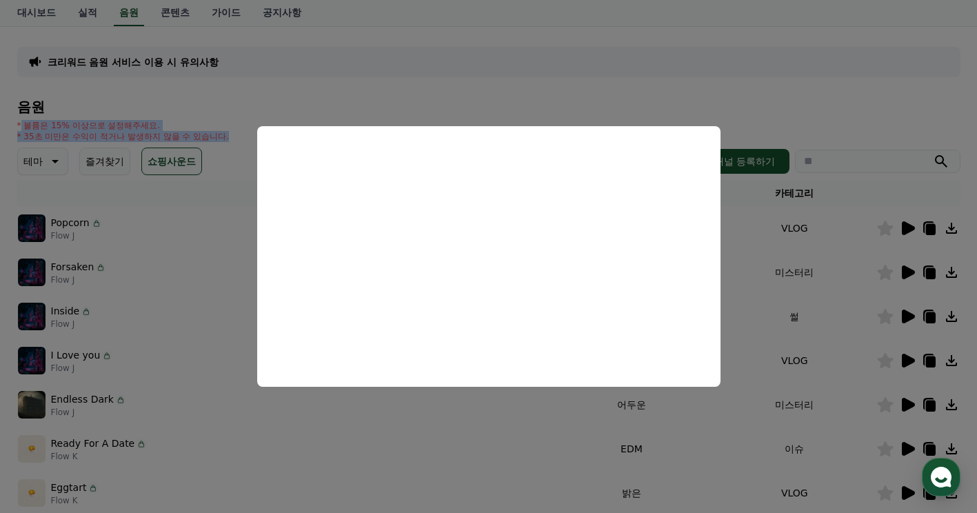
click at [907, 403] on button "close modal" at bounding box center [488, 256] width 977 height 513
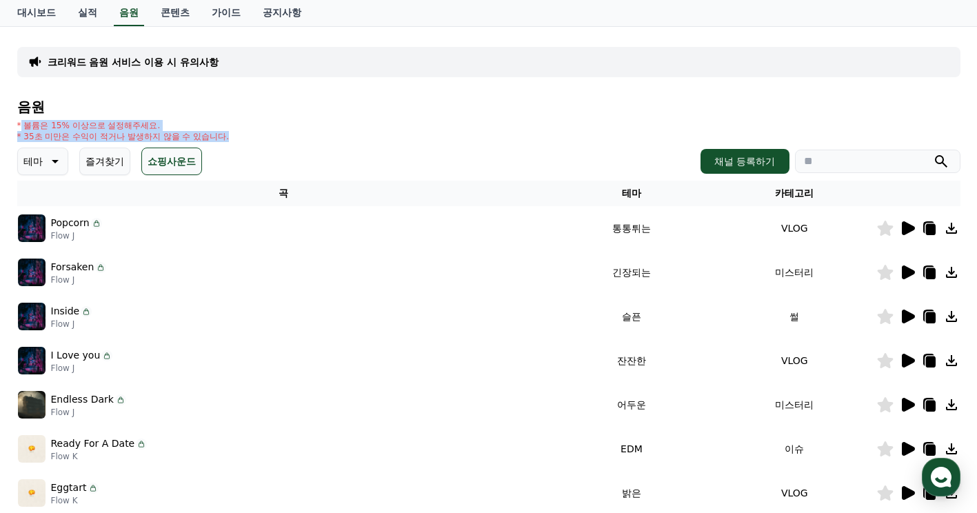
click at [903, 403] on icon at bounding box center [908, 405] width 13 height 14
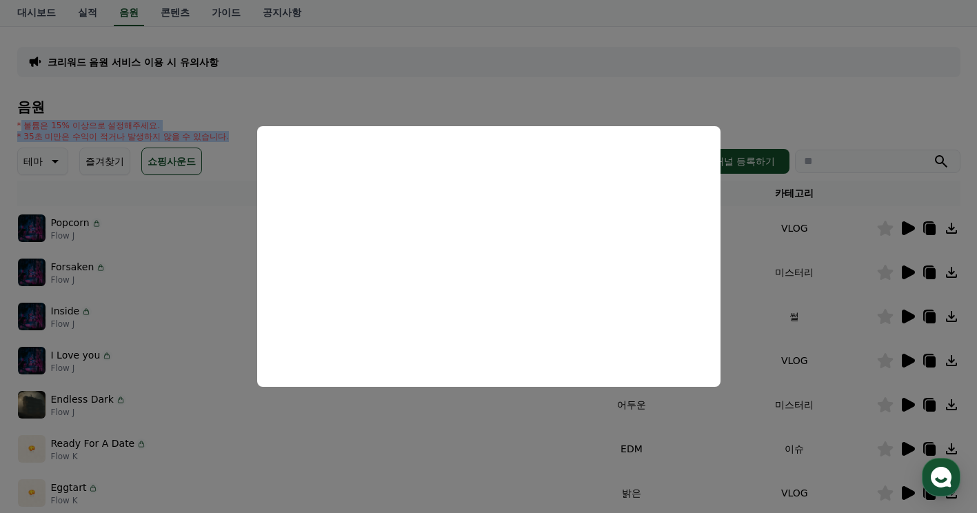
click at [906, 114] on button "close modal" at bounding box center [488, 256] width 977 height 513
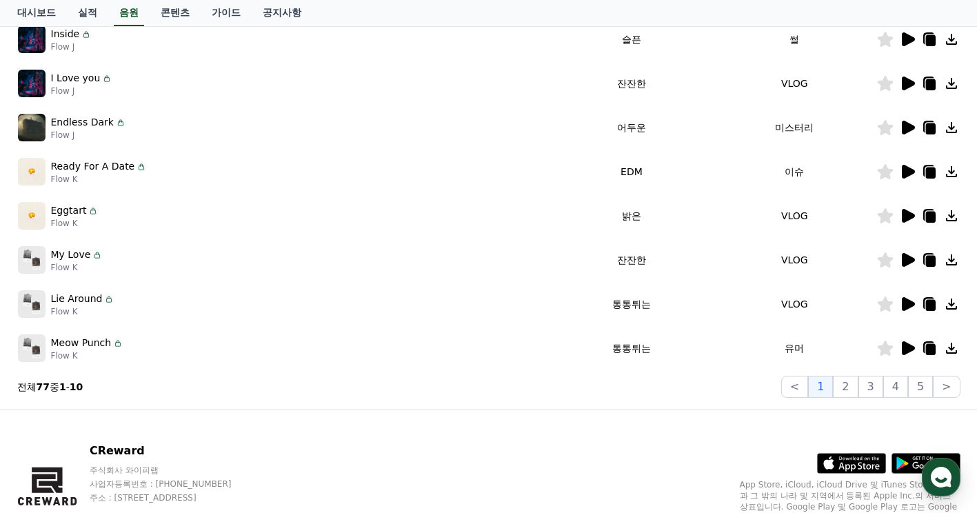
scroll to position [421, 0]
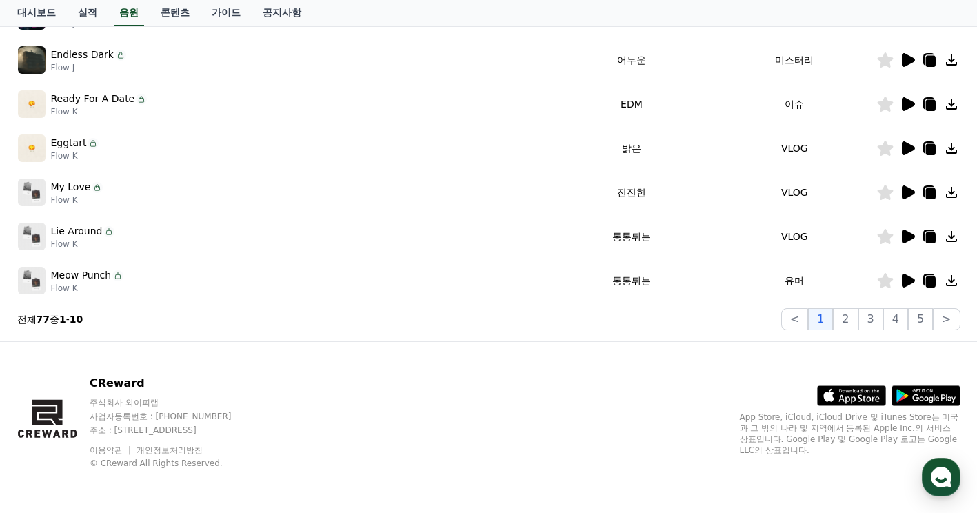
click at [905, 280] on icon at bounding box center [908, 281] width 13 height 14
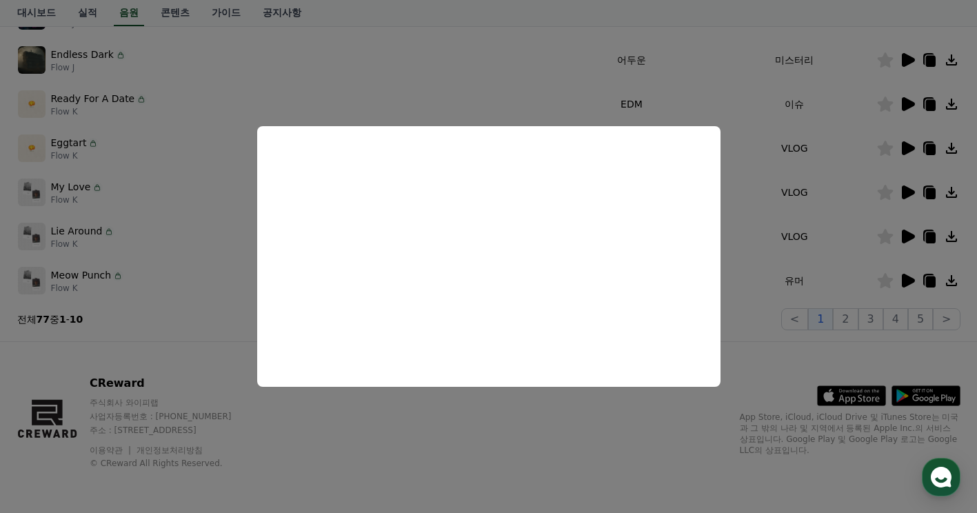
click at [721, 37] on button "close modal" at bounding box center [488, 256] width 977 height 513
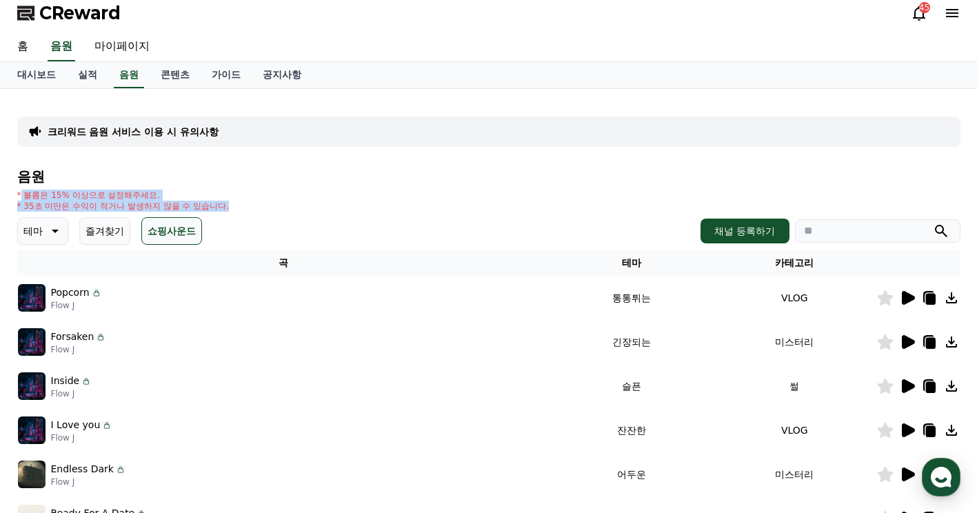
scroll to position [0, 0]
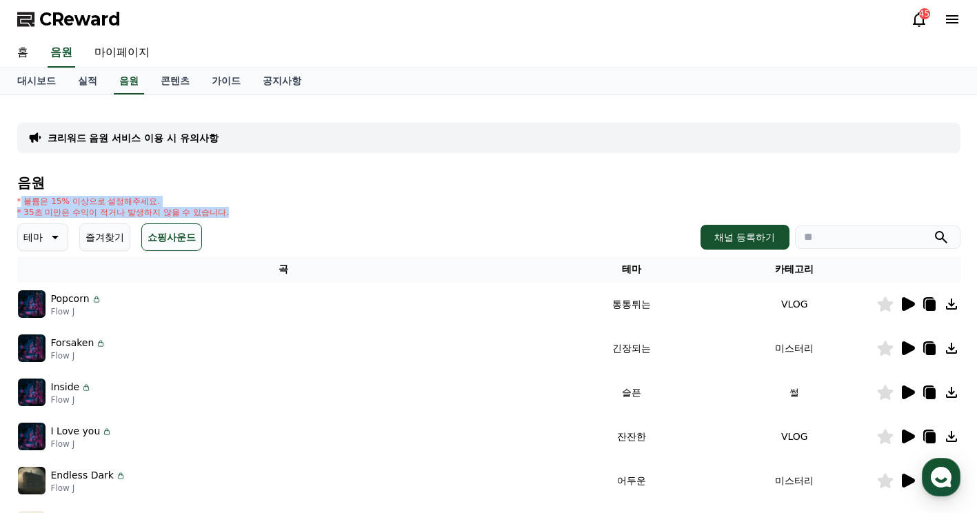
click at [868, 237] on input "search" at bounding box center [878, 237] width 166 height 23
click at [933, 229] on button "submit" at bounding box center [941, 237] width 17 height 17
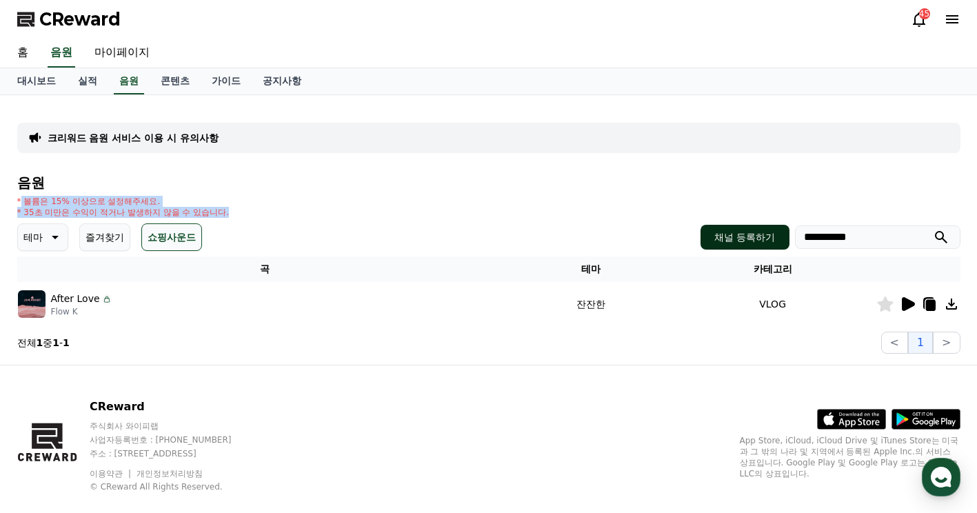
drag, startPoint x: 888, startPoint y: 241, endPoint x: 754, endPoint y: 244, distance: 133.8
click at [754, 244] on div "**********" at bounding box center [830, 237] width 259 height 25
click at [933, 229] on button "submit" at bounding box center [941, 237] width 17 height 17
click at [941, 228] on input "**********" at bounding box center [878, 237] width 166 height 23
click at [940, 236] on icon "submit" at bounding box center [941, 237] width 17 height 17
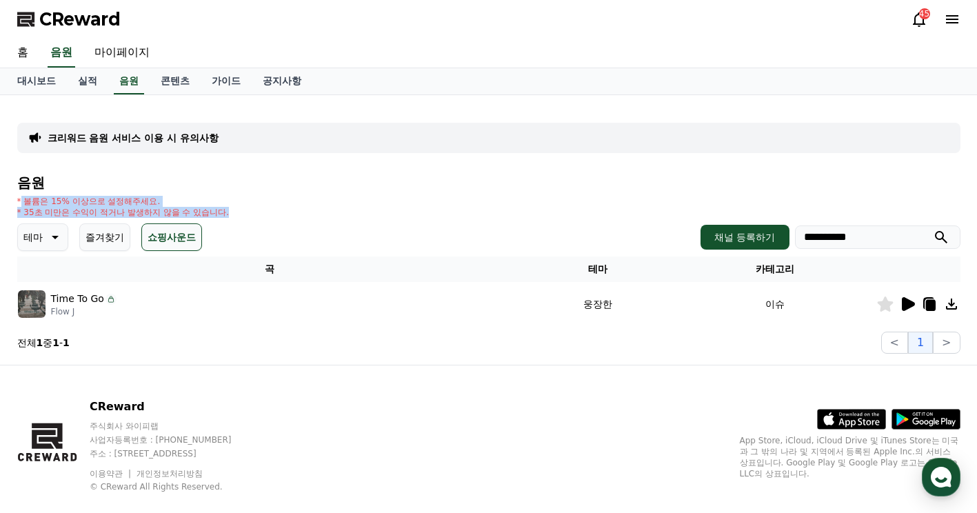
click at [904, 303] on icon at bounding box center [908, 304] width 13 height 14
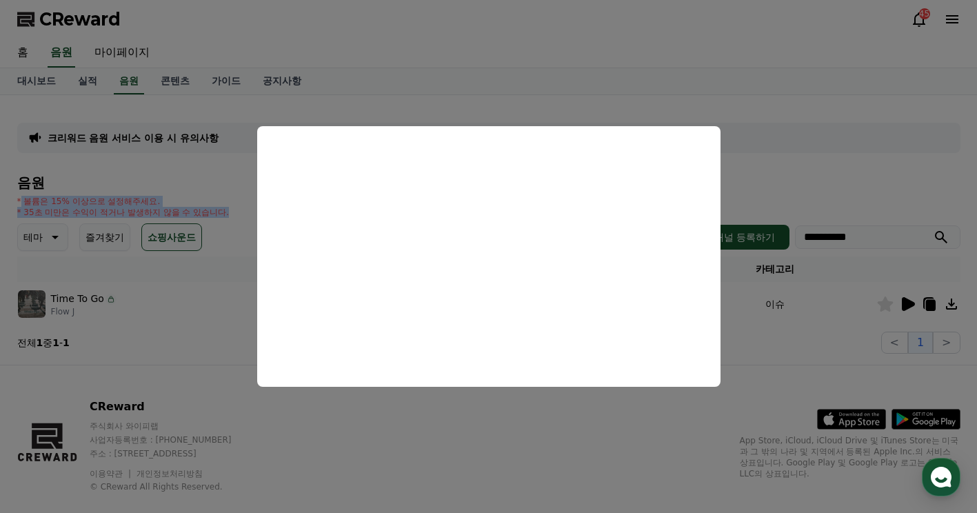
click at [872, 239] on button "close modal" at bounding box center [488, 256] width 977 height 513
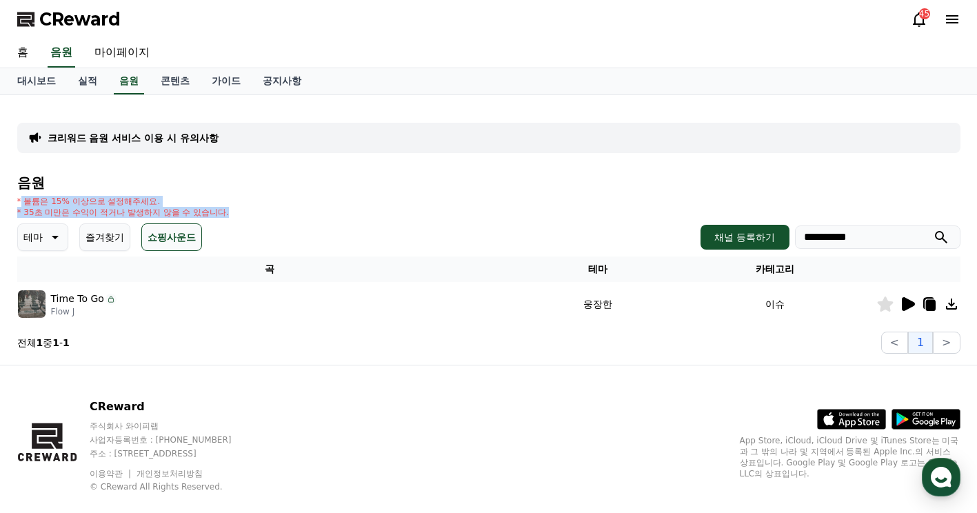
drag, startPoint x: 855, startPoint y: 237, endPoint x: 648, endPoint y: 217, distance: 207.9
click at [648, 217] on div "**********" at bounding box center [488, 264] width 943 height 179
click at [944, 234] on icon "submit" at bounding box center [941, 237] width 17 height 17
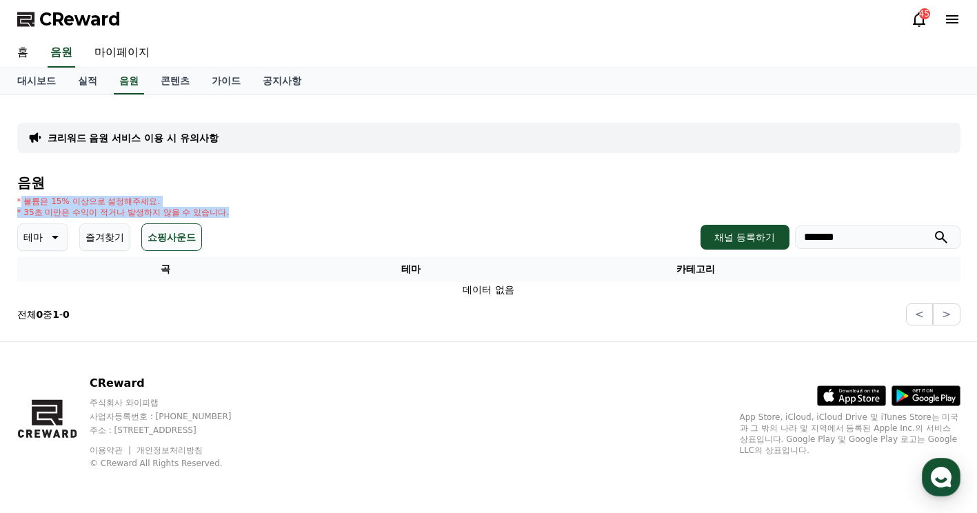
click at [163, 241] on button "쇼핑사운드" at bounding box center [171, 237] width 61 height 28
click at [945, 237] on icon "submit" at bounding box center [941, 237] width 17 height 17
click at [940, 230] on icon "submit" at bounding box center [941, 237] width 17 height 17
click at [897, 231] on input "*******" at bounding box center [878, 237] width 166 height 23
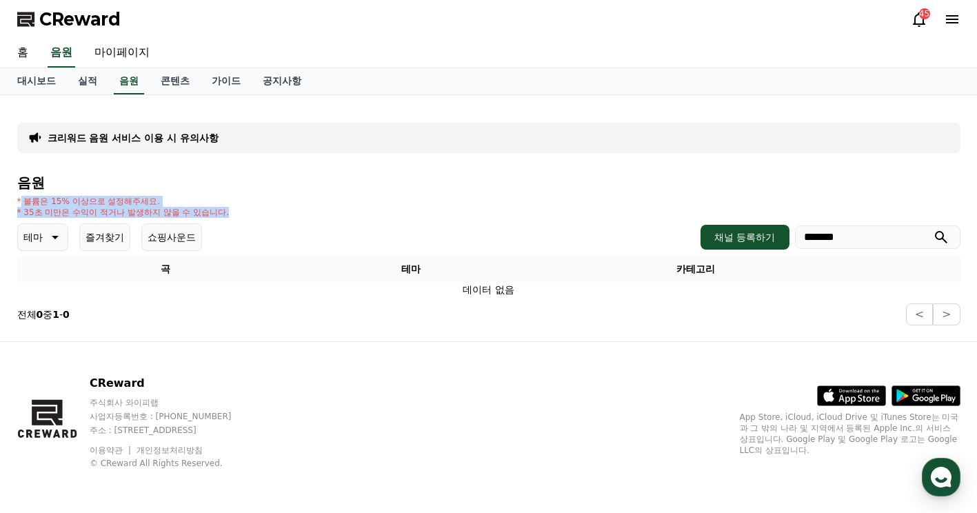
drag, startPoint x: 860, startPoint y: 237, endPoint x: 625, endPoint y: 243, distance: 234.6
click at [625, 243] on div "테마 즐겨찾기 쇼핑사운드 채널 등록하기 *******" at bounding box center [488, 237] width 943 height 28
type input "*******"
click at [946, 243] on icon "submit" at bounding box center [941, 237] width 12 height 12
click at [945, 241] on icon "submit" at bounding box center [941, 237] width 12 height 12
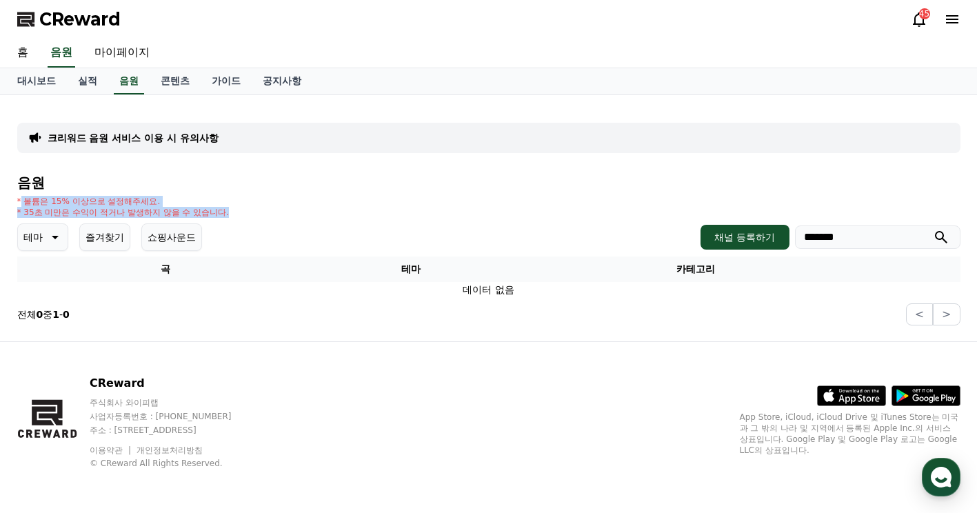
click at [945, 241] on icon "submit" at bounding box center [941, 237] width 12 height 12
click at [186, 241] on button "쇼핑사운드" at bounding box center [171, 237] width 61 height 28
click at [940, 235] on icon "submit" at bounding box center [941, 237] width 17 height 17
click at [581, 201] on div "* 볼륨은 15% 이상으로 설정해주세요. * 35초 미만은 수익이 적거나 발생하지 않을 수 있습니다." at bounding box center [488, 207] width 943 height 22
click at [927, 11] on div "45" at bounding box center [924, 13] width 11 height 11
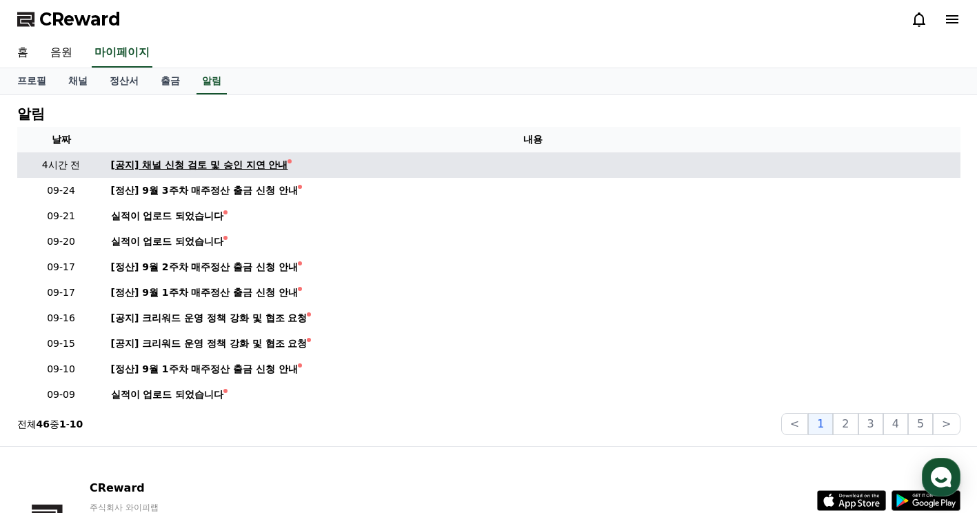
click at [217, 167] on div "[공지] 채널 신청 검토 및 승인 지연 안내" at bounding box center [199, 165] width 177 height 14
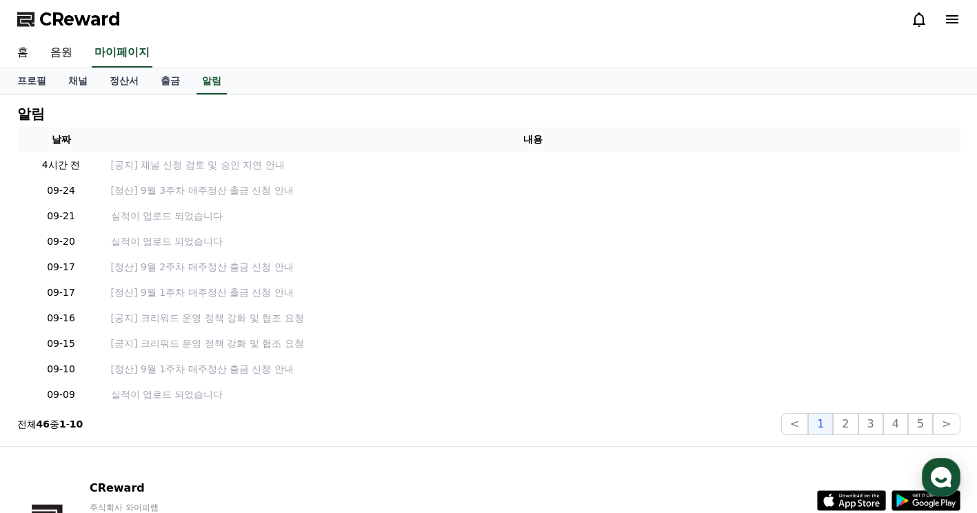
click at [61, 17] on span "CReward" at bounding box center [79, 19] width 81 height 22
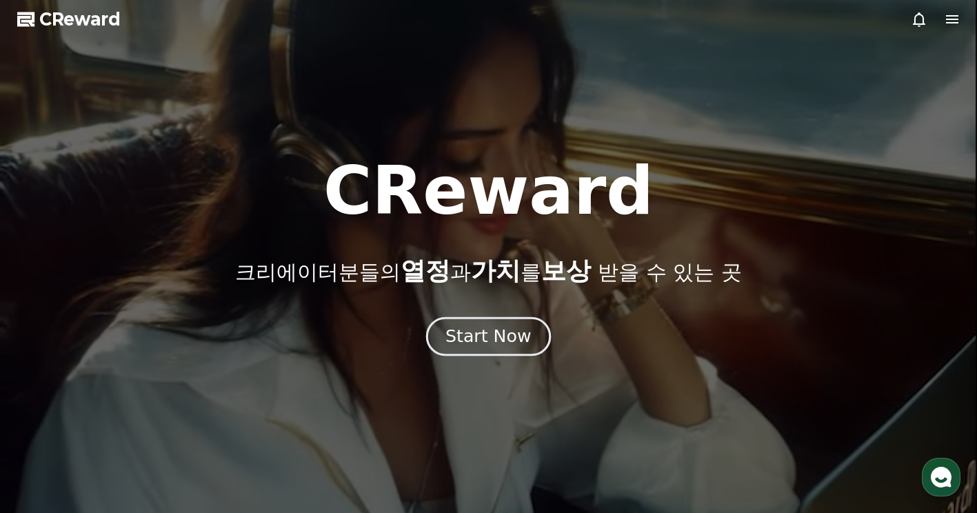
click at [473, 345] on div "Start Now" at bounding box center [488, 336] width 86 height 23
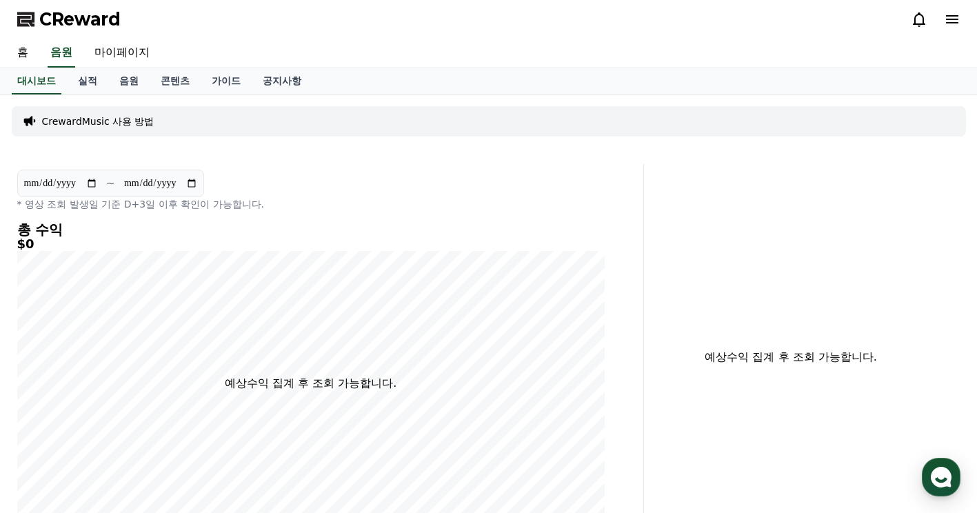
click at [72, 21] on span "CReward" at bounding box center [79, 19] width 81 height 22
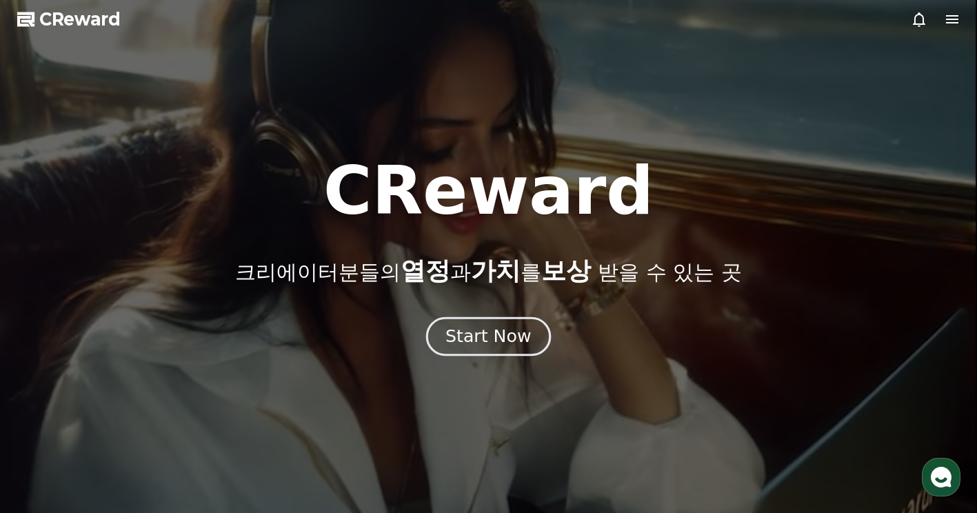
click at [493, 338] on div "Start Now" at bounding box center [488, 336] width 86 height 23
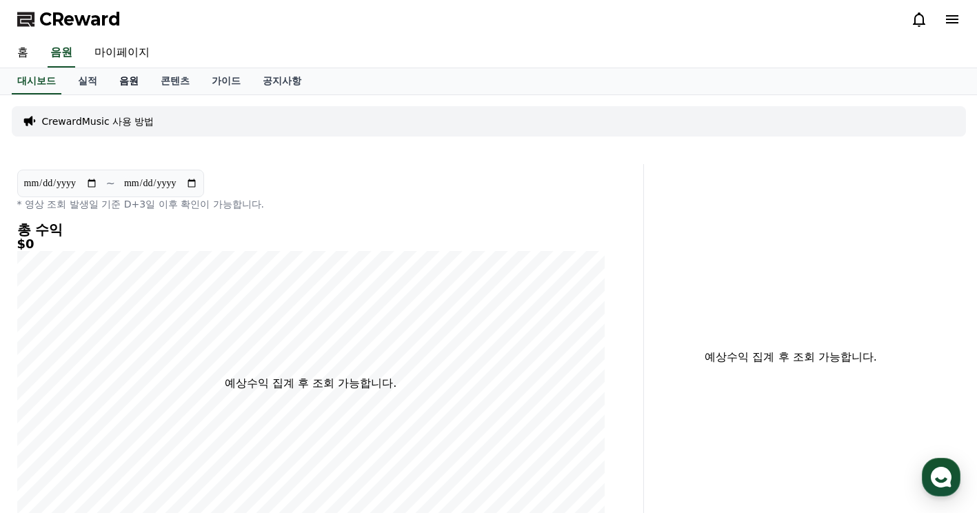
click at [126, 87] on link "음원" at bounding box center [128, 81] width 41 height 26
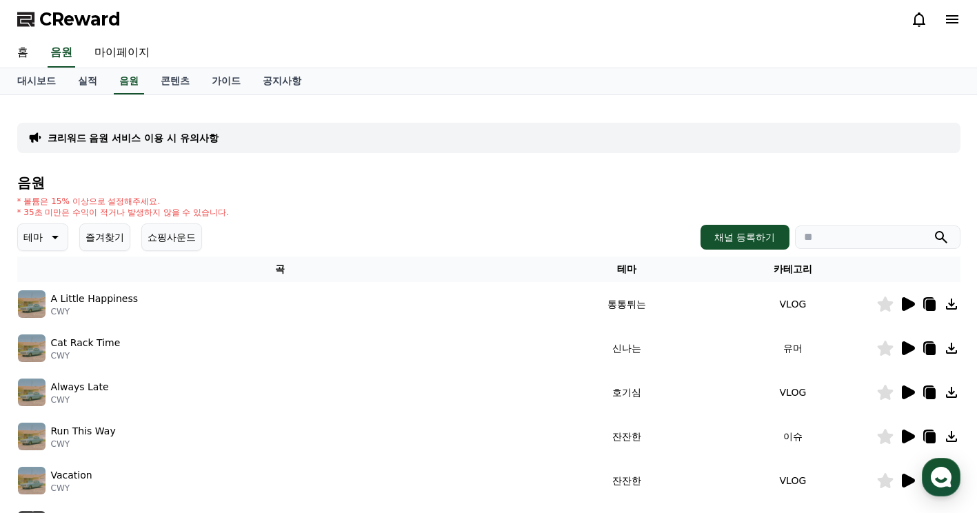
click at [602, 48] on div "홈 음원 마이페이지" at bounding box center [488, 53] width 965 height 29
click at [183, 239] on button "쇼핑사운드" at bounding box center [171, 237] width 61 height 28
click at [168, 241] on button "쇼핑사운드" at bounding box center [171, 237] width 61 height 28
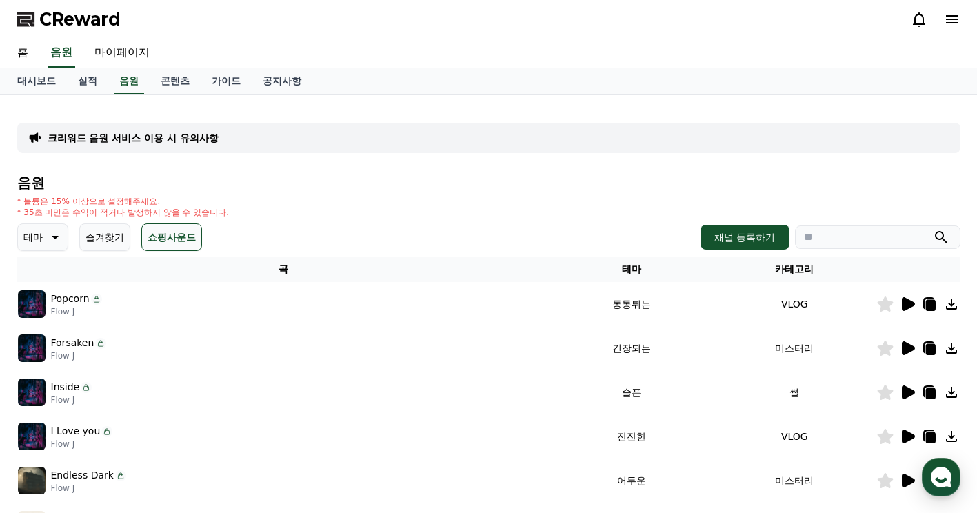
click at [501, 187] on h4 "음원" at bounding box center [488, 182] width 943 height 15
